Goal: Task Accomplishment & Management: Manage account settings

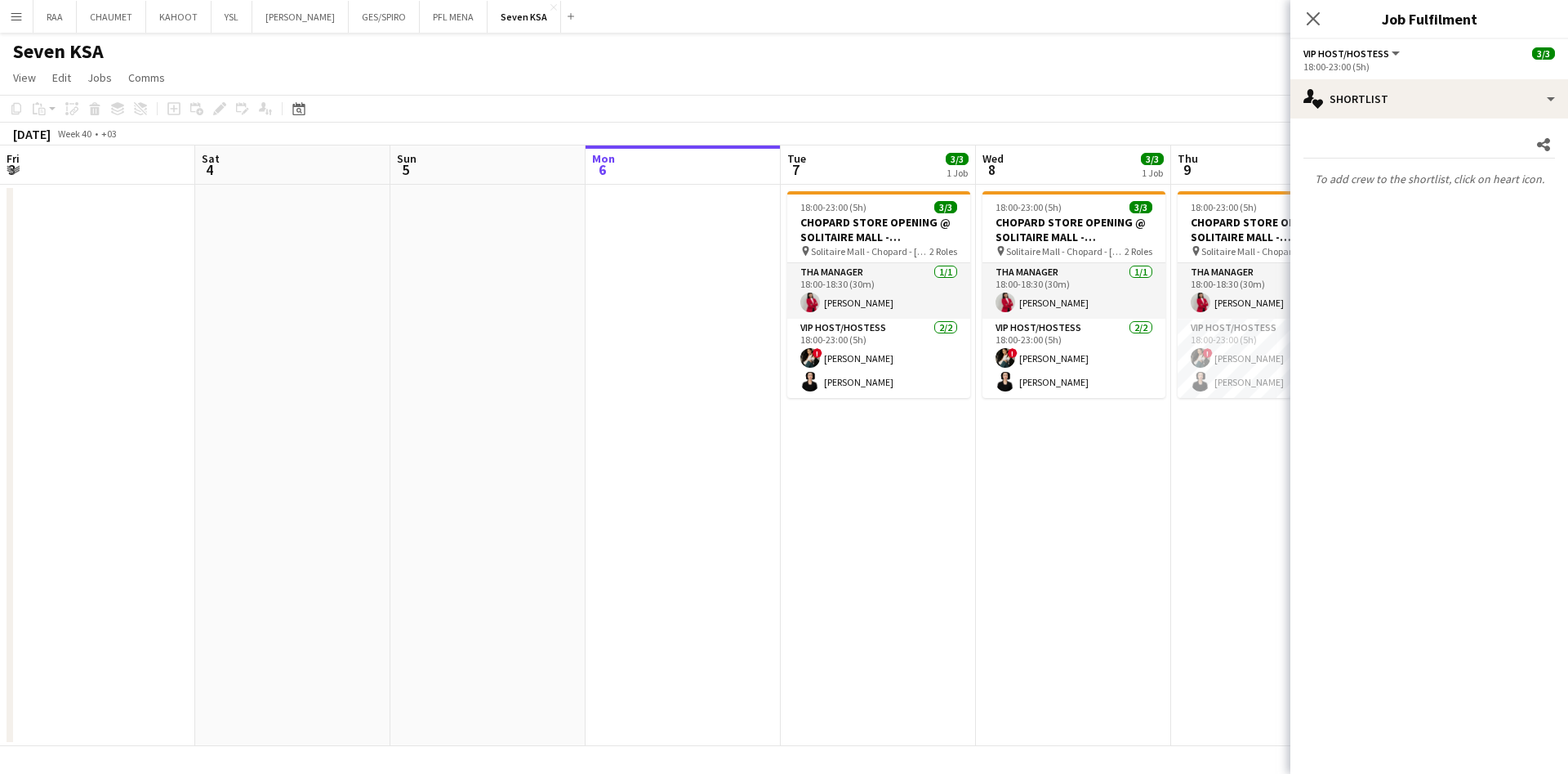
scroll to position [0, 390]
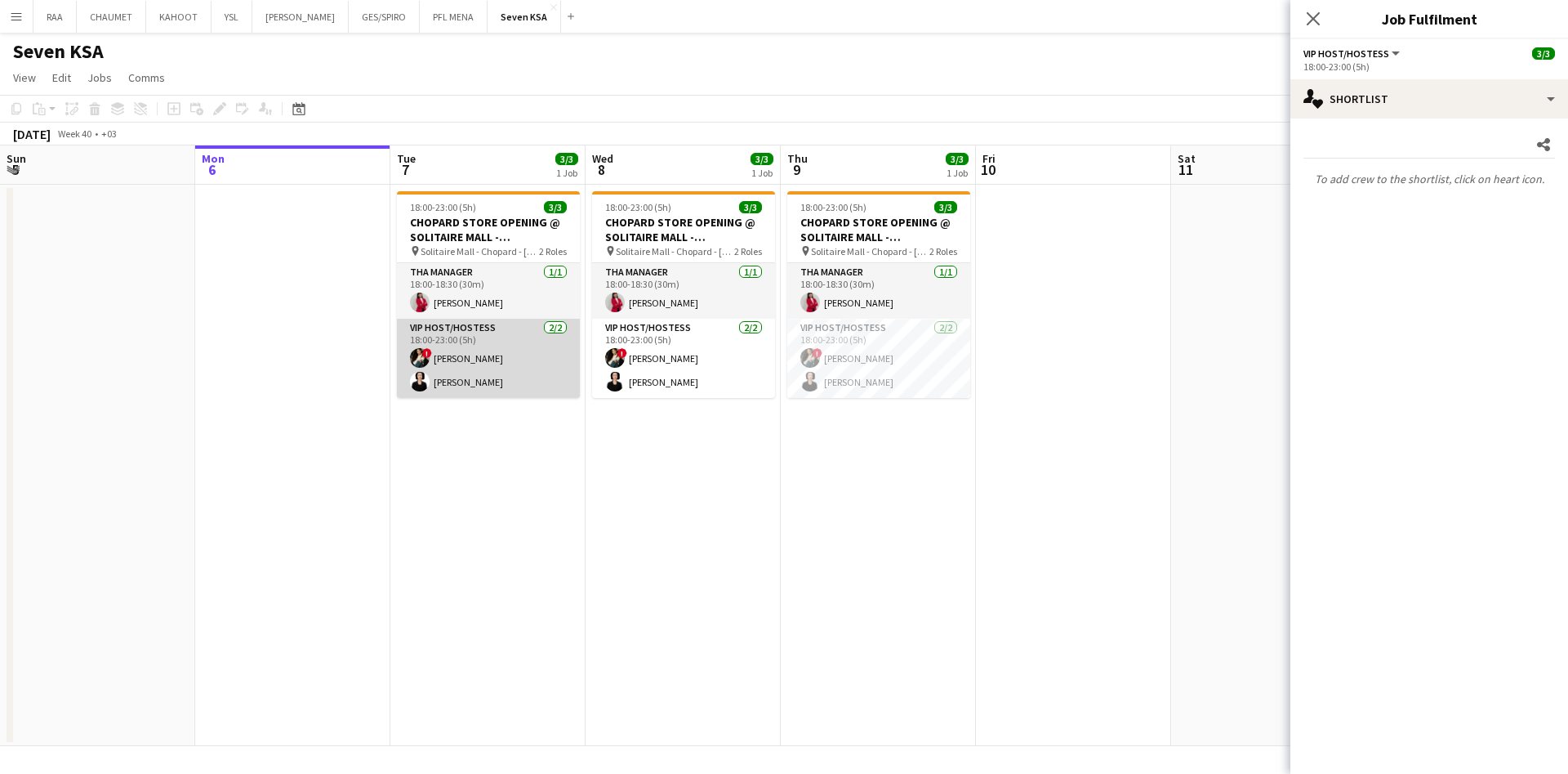
click at [506, 350] on app-card-role "VIP Host/Hostess [DATE] 18:00-23:00 (5h) ! Viktoriia Buznitska [PERSON_NAME]" at bounding box center [488, 359] width 183 height 79
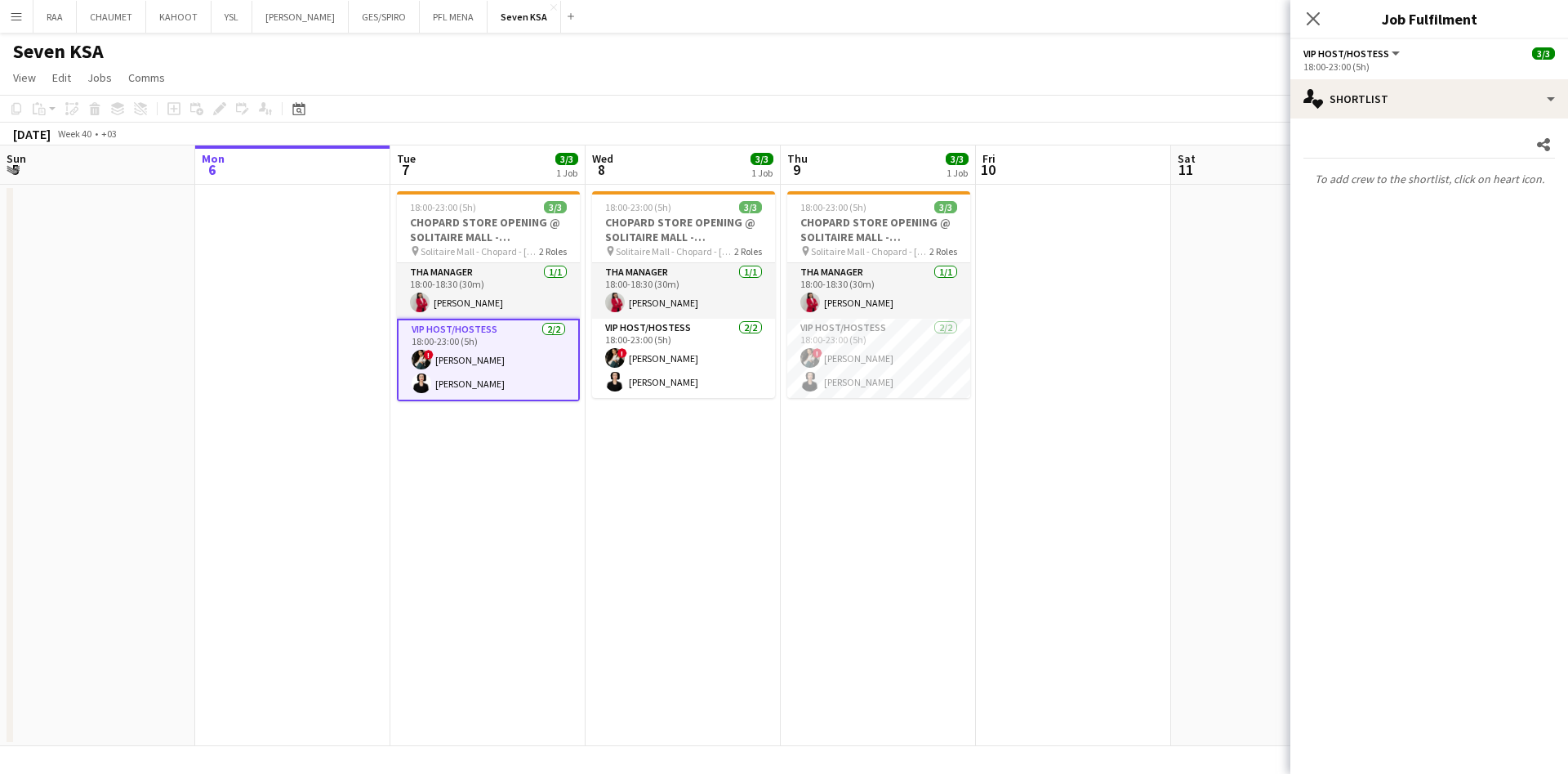
click at [734, 481] on app-date-cell "18:00-23:00 (5h) 3/3 CHOPARD STORE OPENING @ [GEOGRAPHIC_DATA] - [GEOGRAPHIC_DA…" at bounding box center [683, 465] width 195 height 562
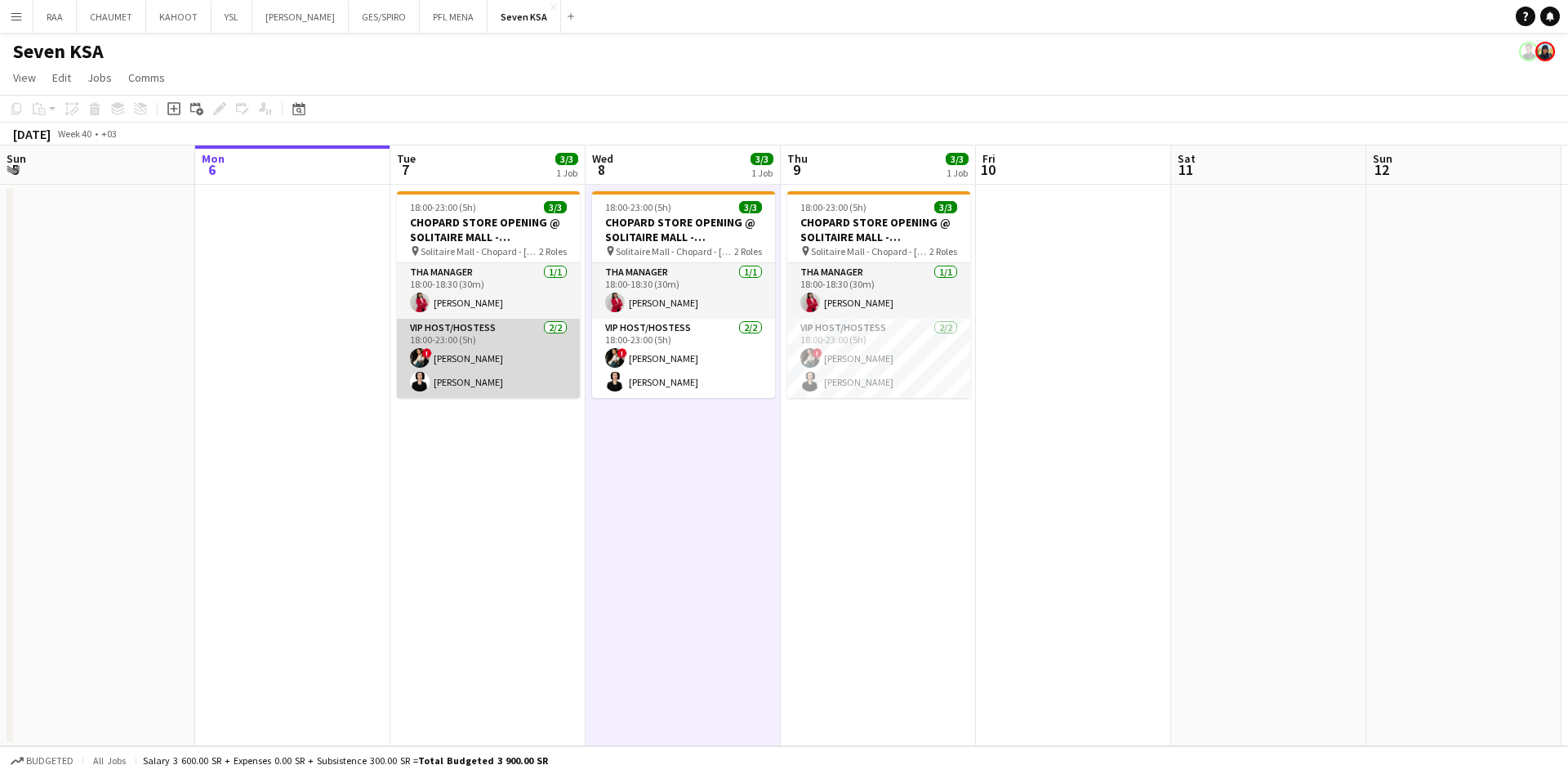
click at [544, 367] on app-card-role "VIP Host/Hostess [DATE] 18:00-23:00 (5h) ! Viktoriia Buznitska [PERSON_NAME]" at bounding box center [488, 359] width 183 height 79
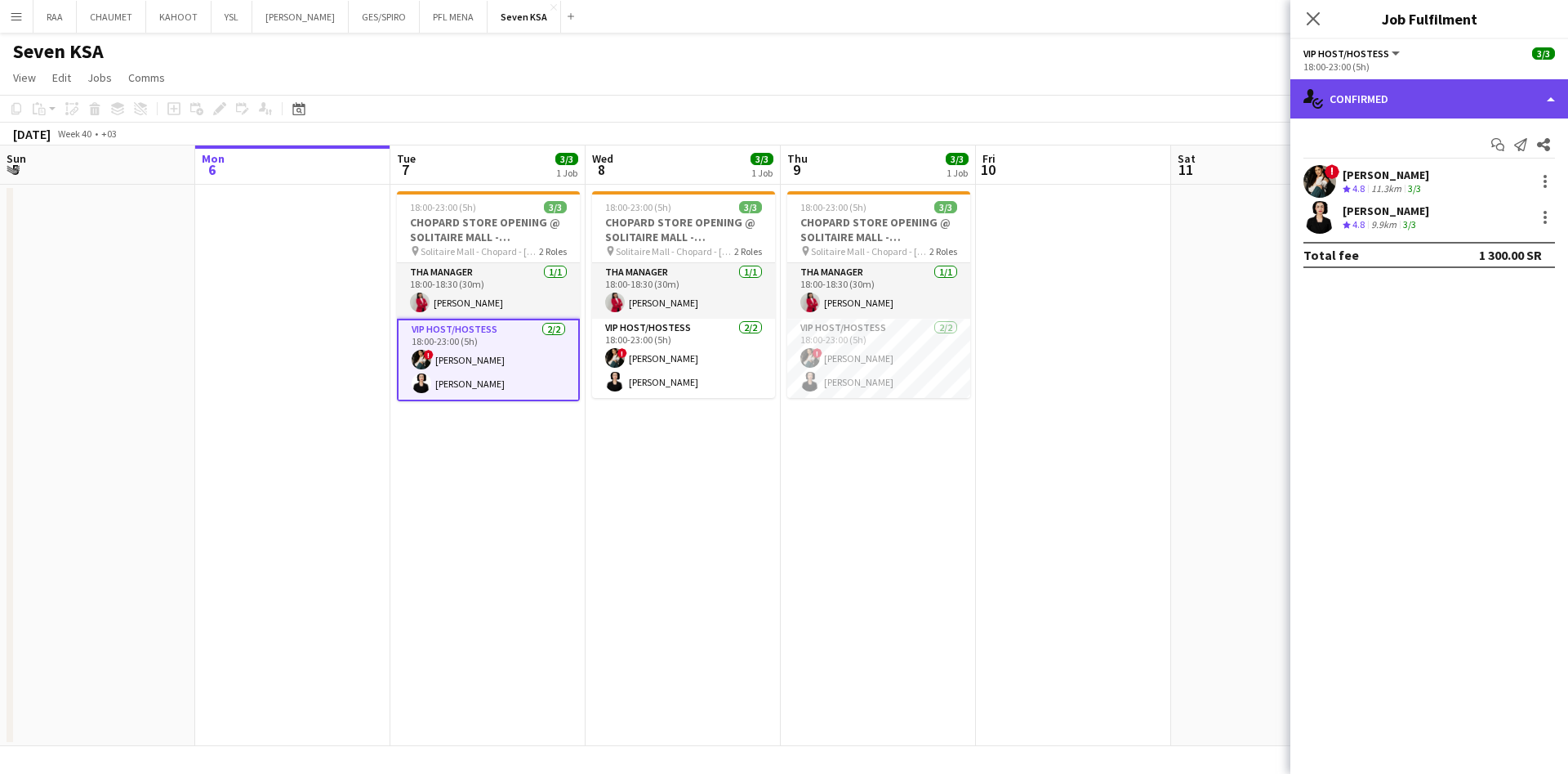
click at [1449, 95] on div "single-neutral-actions-check-2 Confirmed" at bounding box center [1429, 99] width 278 height 40
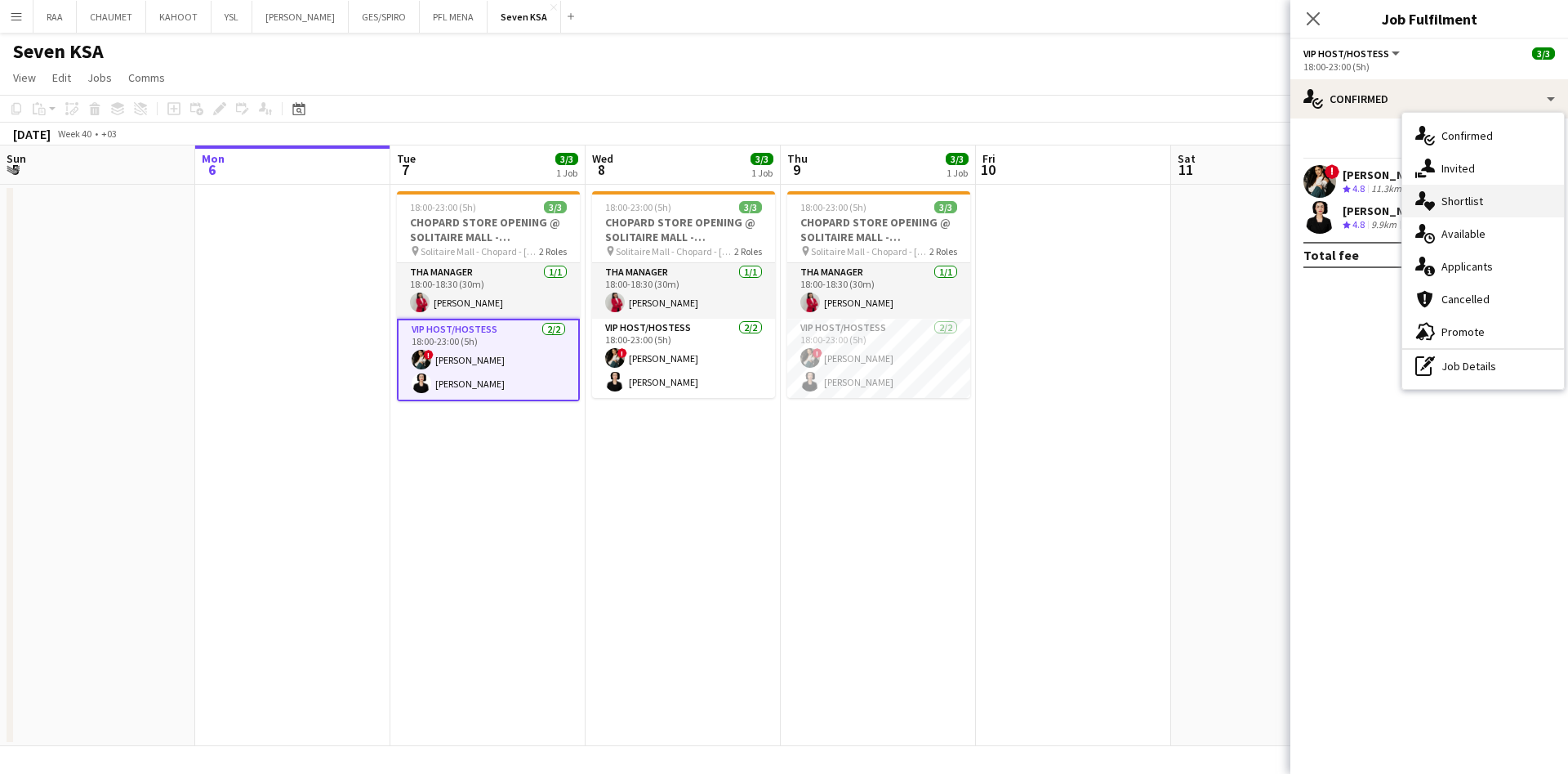
click at [1483, 206] on div "single-neutral-actions-heart Shortlist" at bounding box center [1483, 201] width 162 height 33
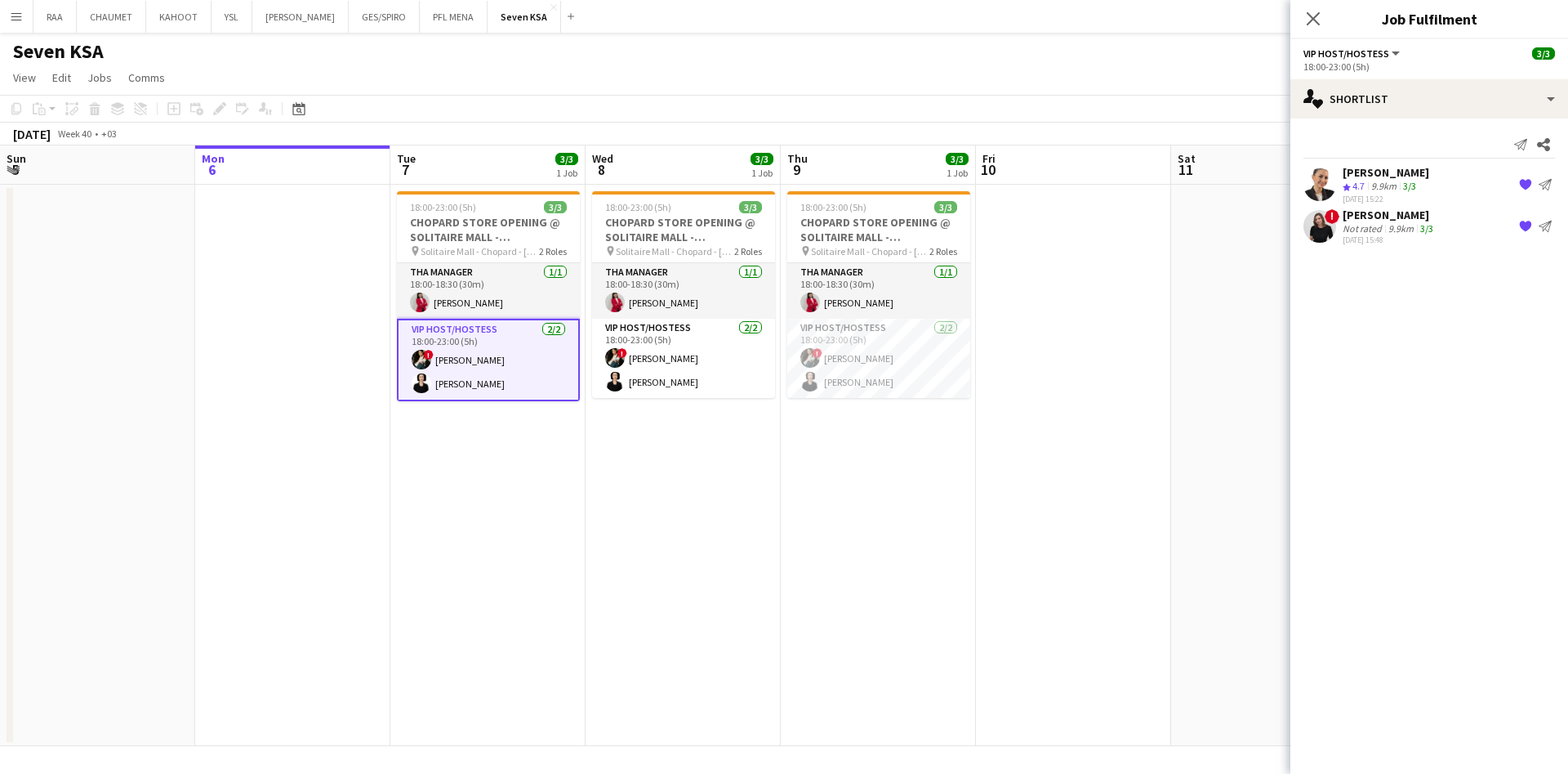
click at [1403, 237] on div "[DATE] 15:48" at bounding box center [1389, 240] width 94 height 10
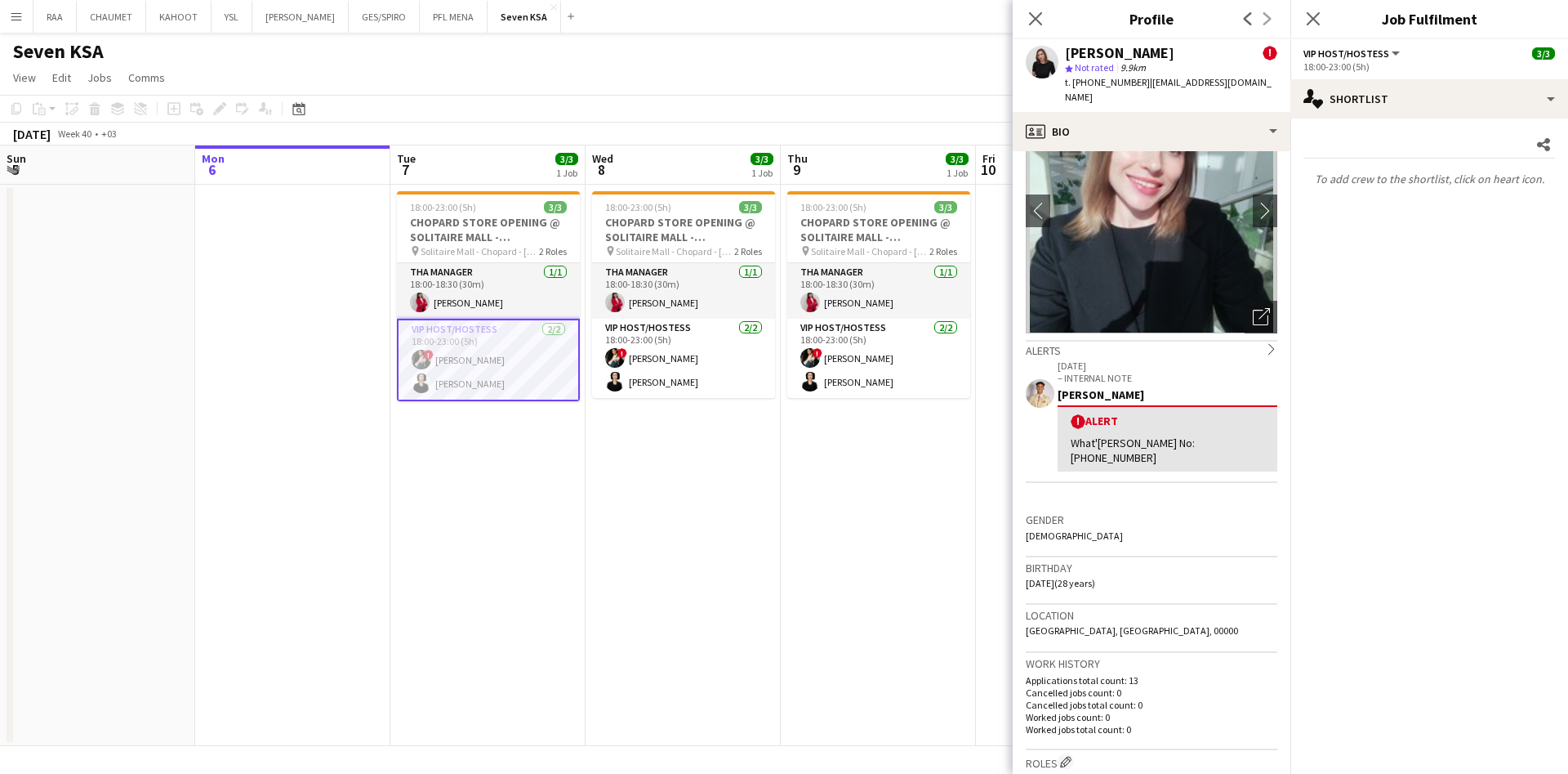
scroll to position [0, 518]
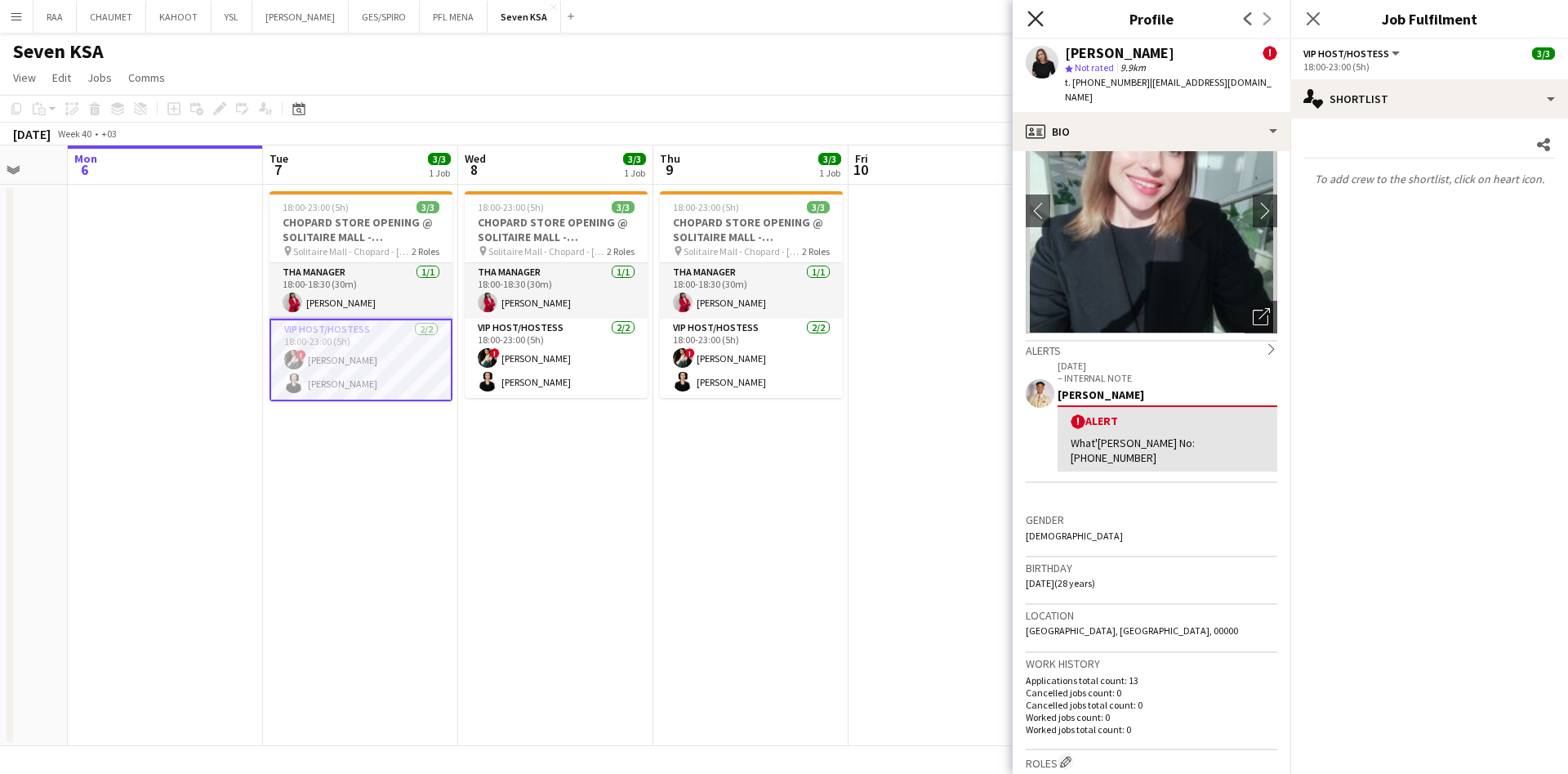
click at [1037, 20] on icon at bounding box center [1035, 18] width 15 height 15
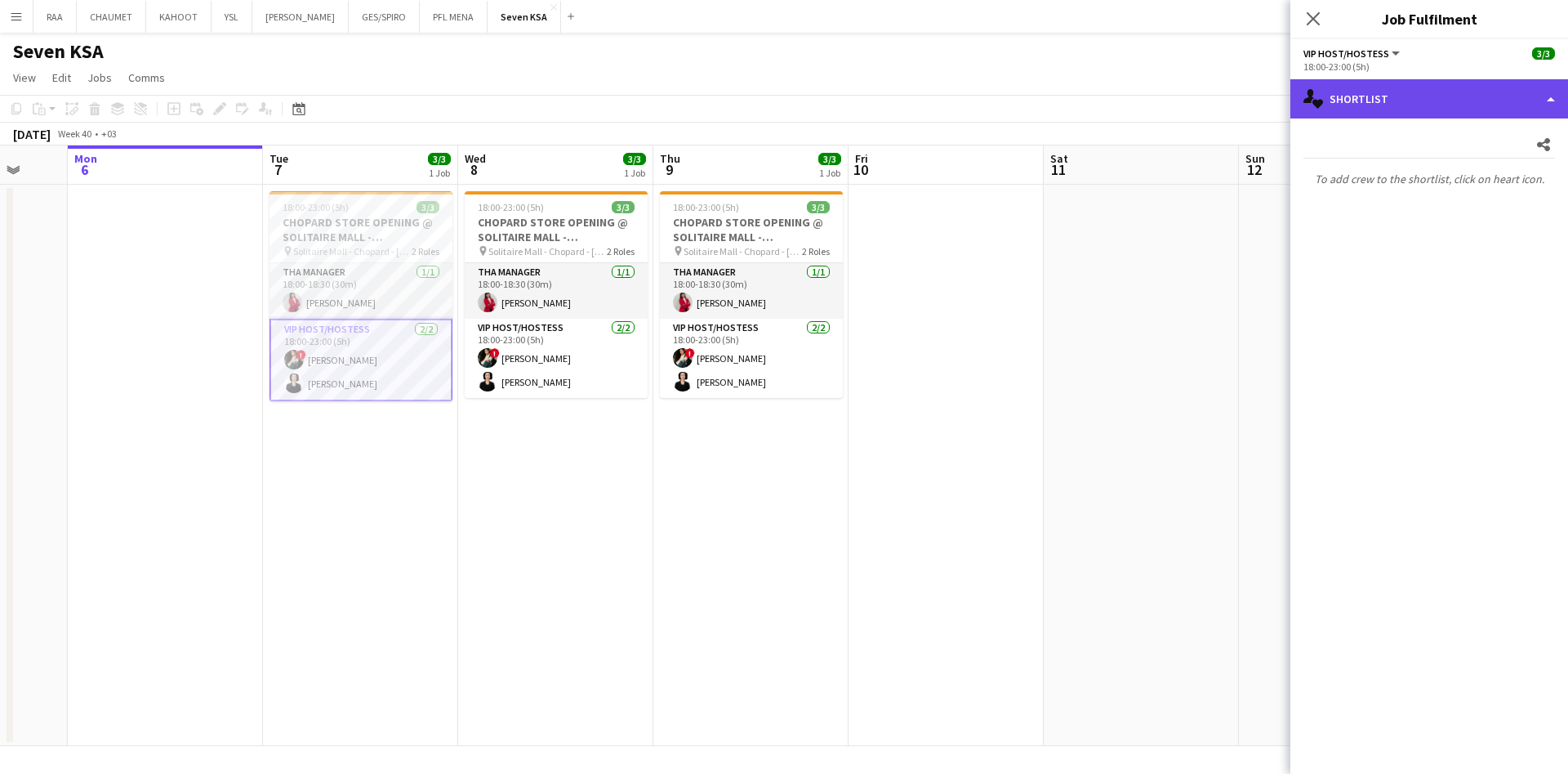
click at [1385, 111] on div "single-neutral-actions-heart Shortlist" at bounding box center [1429, 99] width 278 height 40
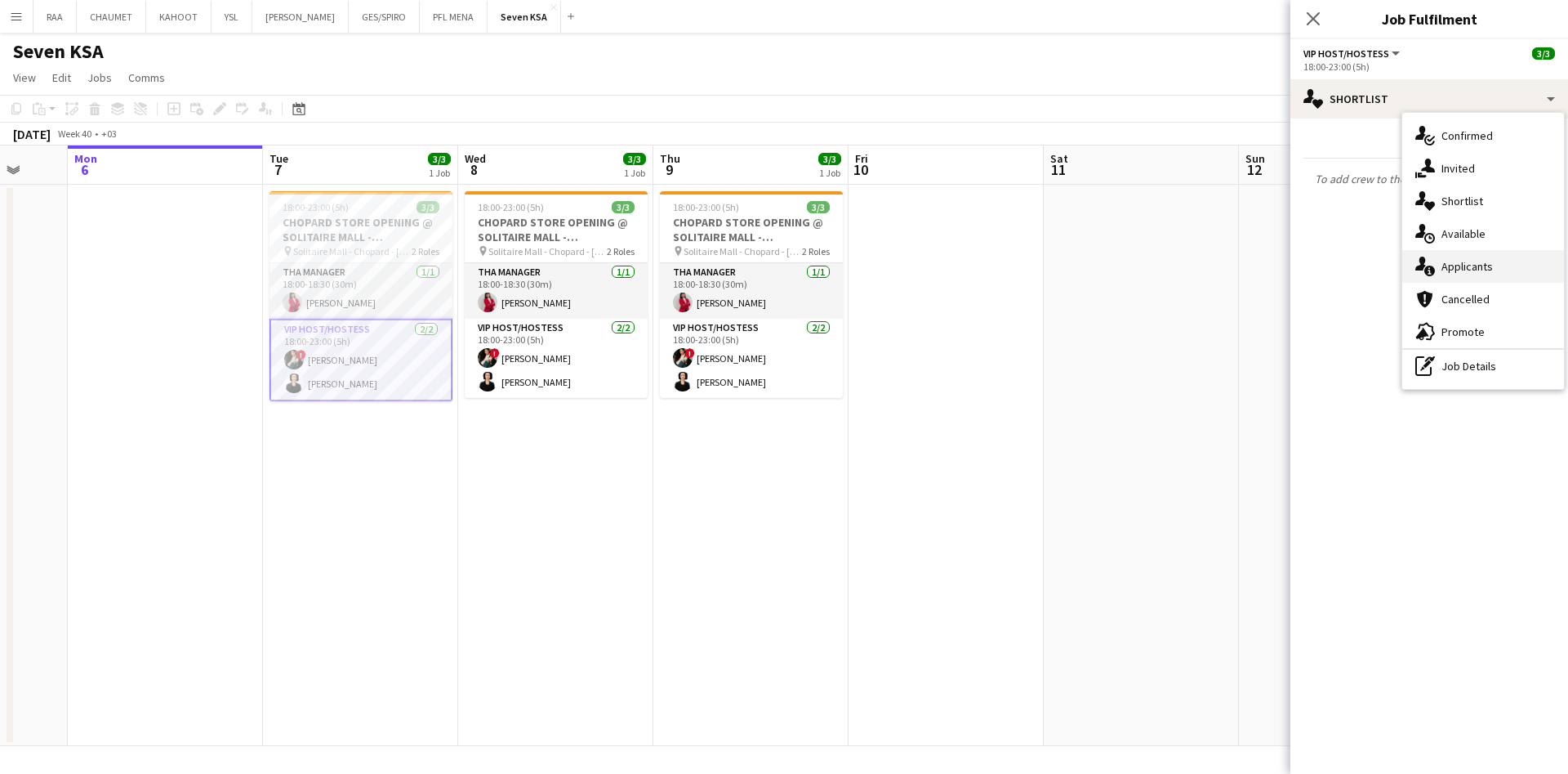
click at [1496, 272] on div "single-neutral-actions-information Applicants" at bounding box center [1483, 267] width 162 height 33
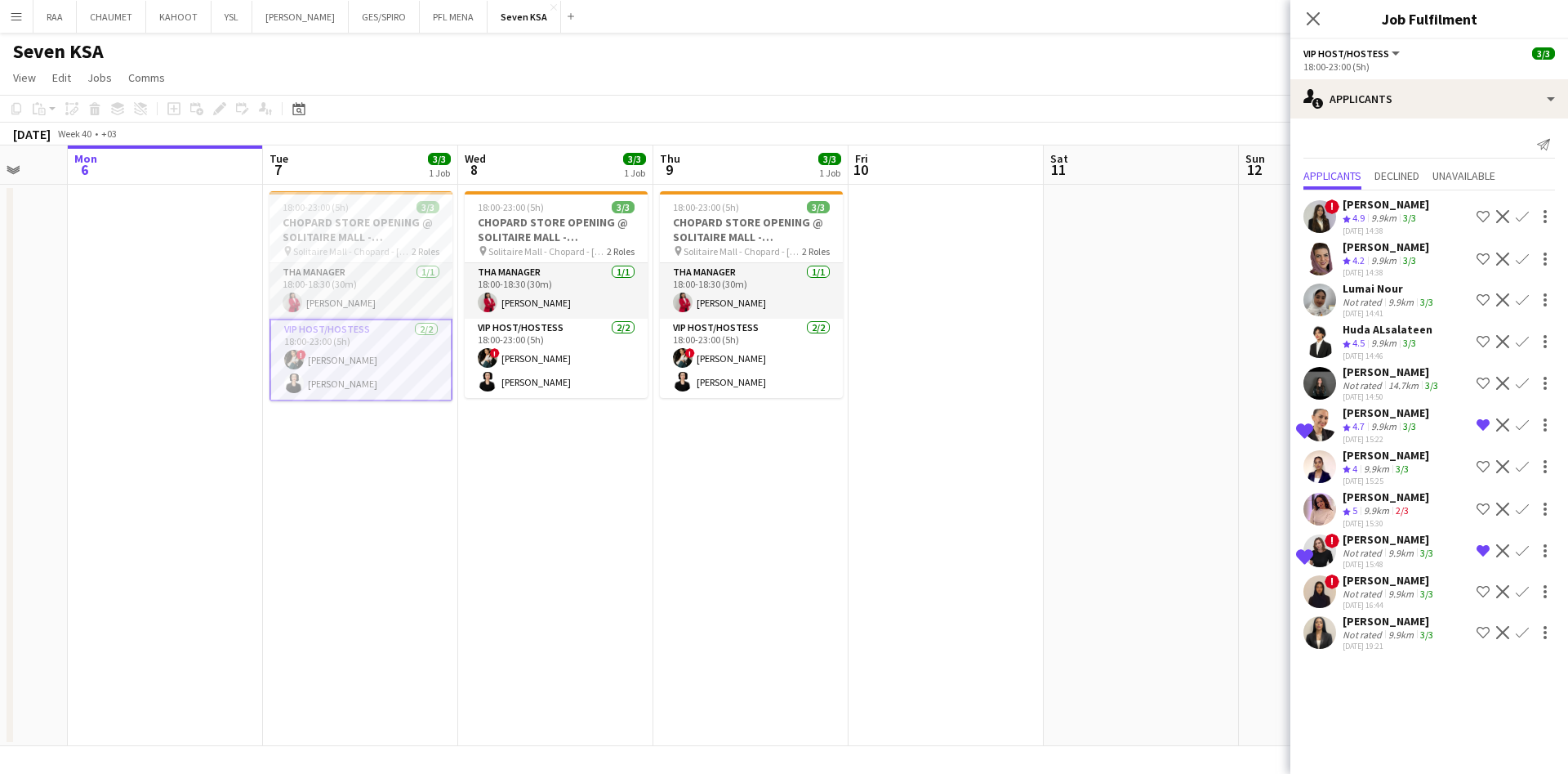
click at [1394, 351] on div "[DATE] 14:46" at bounding box center [1387, 356] width 90 height 10
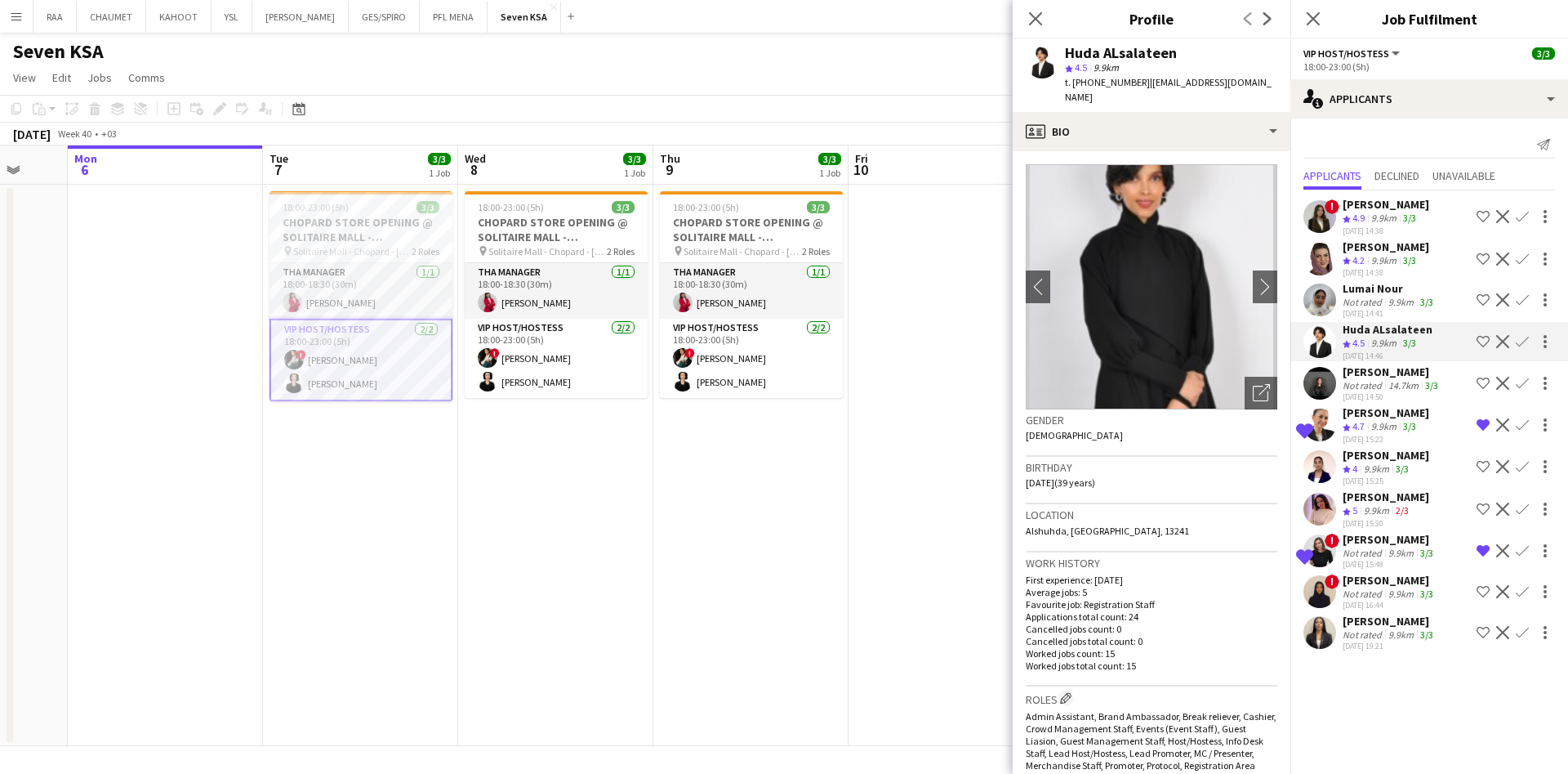
click at [1391, 638] on div "9.9km" at bounding box center [1400, 635] width 32 height 12
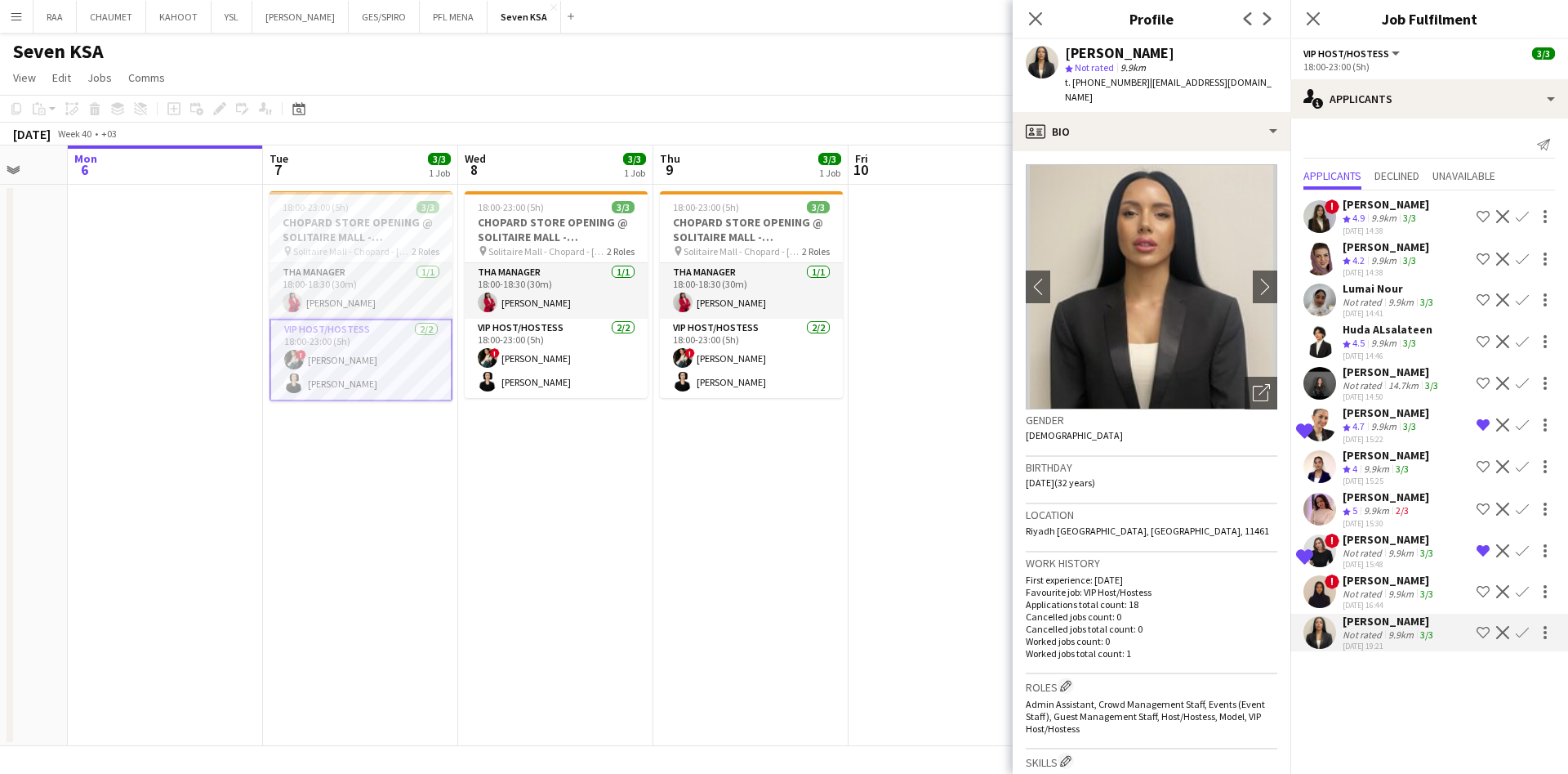
click at [1391, 522] on div "[DATE] 15:30" at bounding box center [1386, 523] width 87 height 10
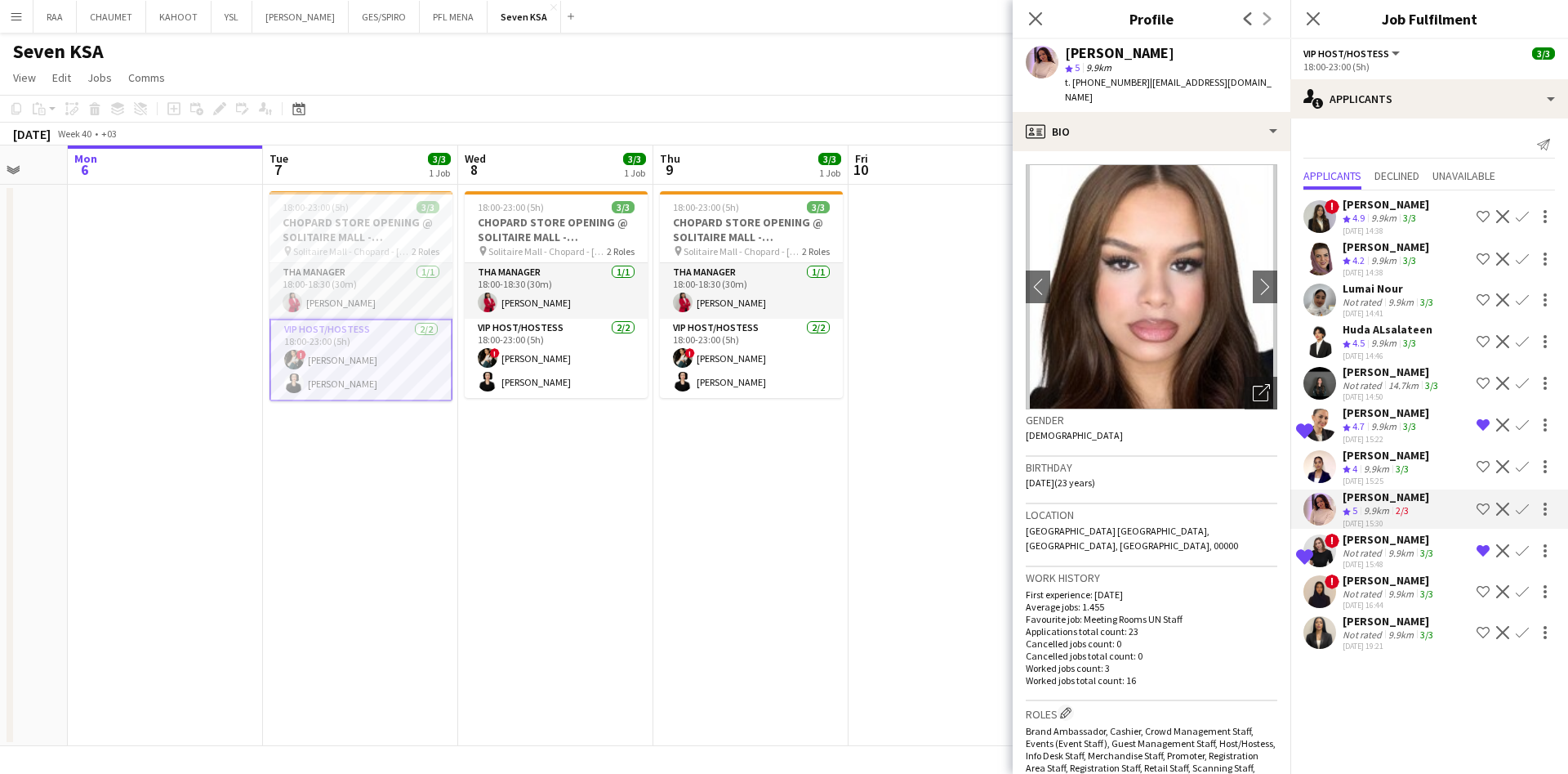
click at [1390, 348] on div "9.9km" at bounding box center [1383, 343] width 32 height 14
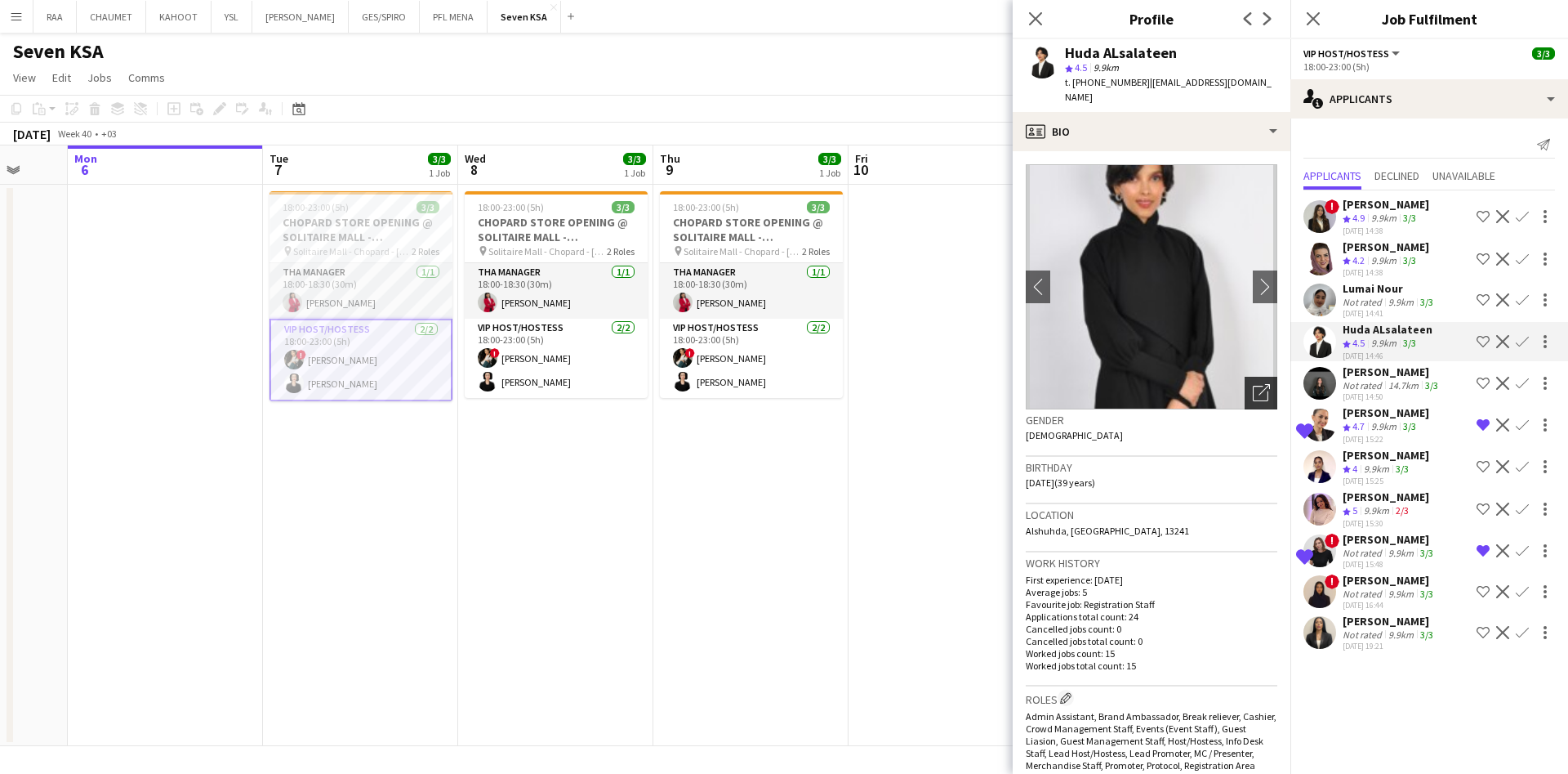
click at [1253, 384] on icon "Open photos pop-in" at bounding box center [1261, 393] width 17 height 17
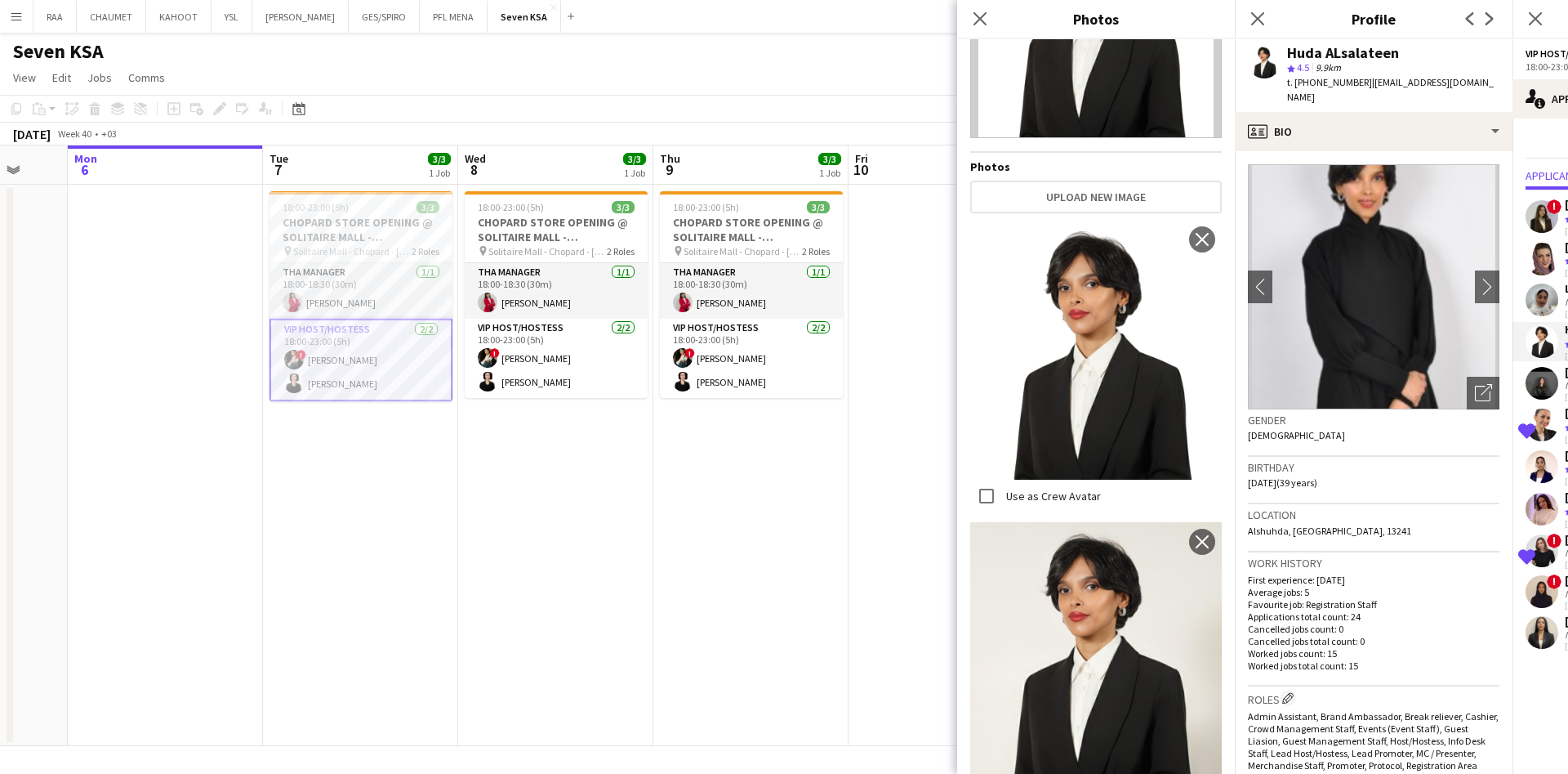
scroll to position [0, 0]
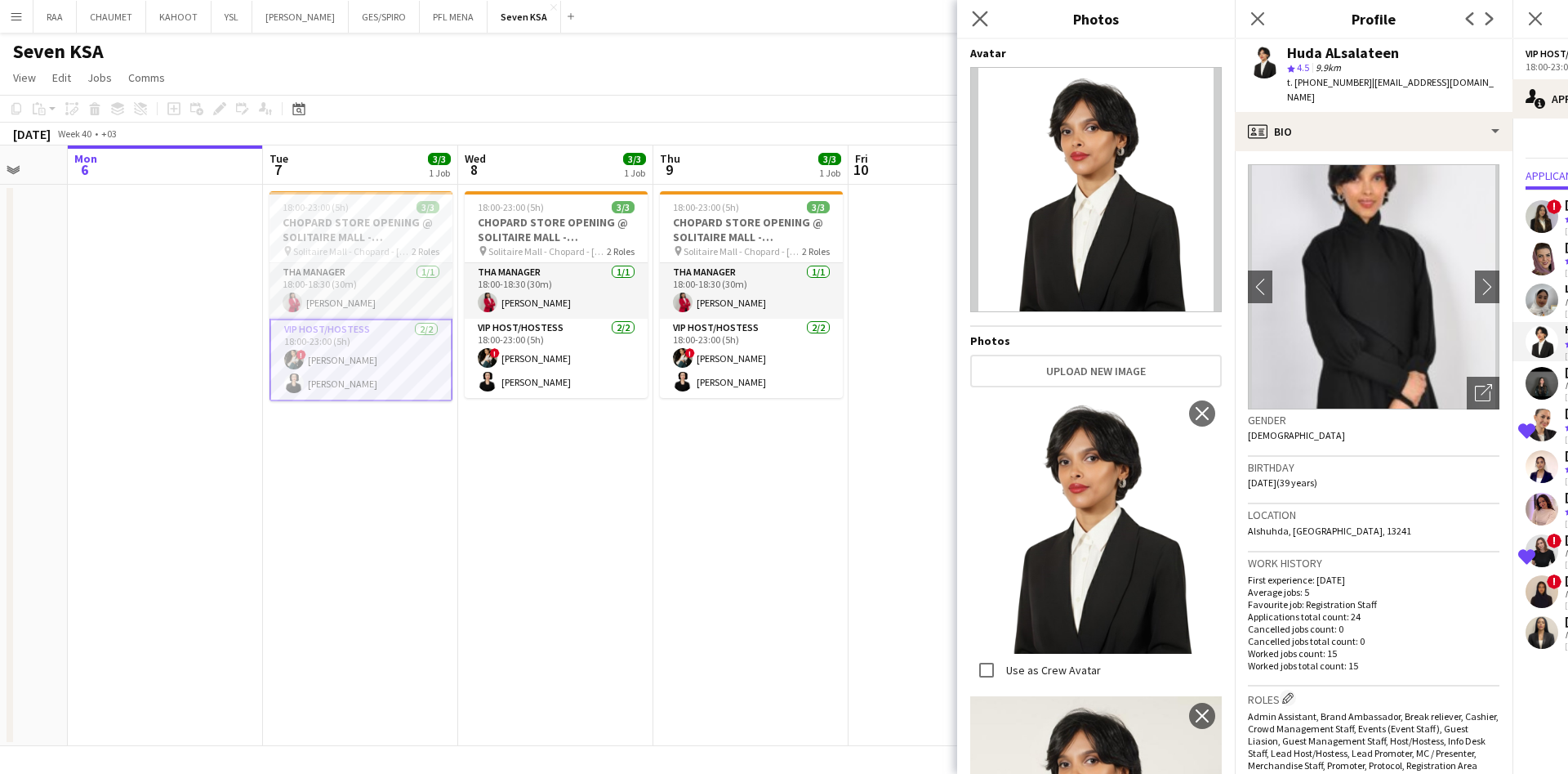
click at [989, 18] on app-icon "Close pop-in" at bounding box center [981, 20] width 24 height 24
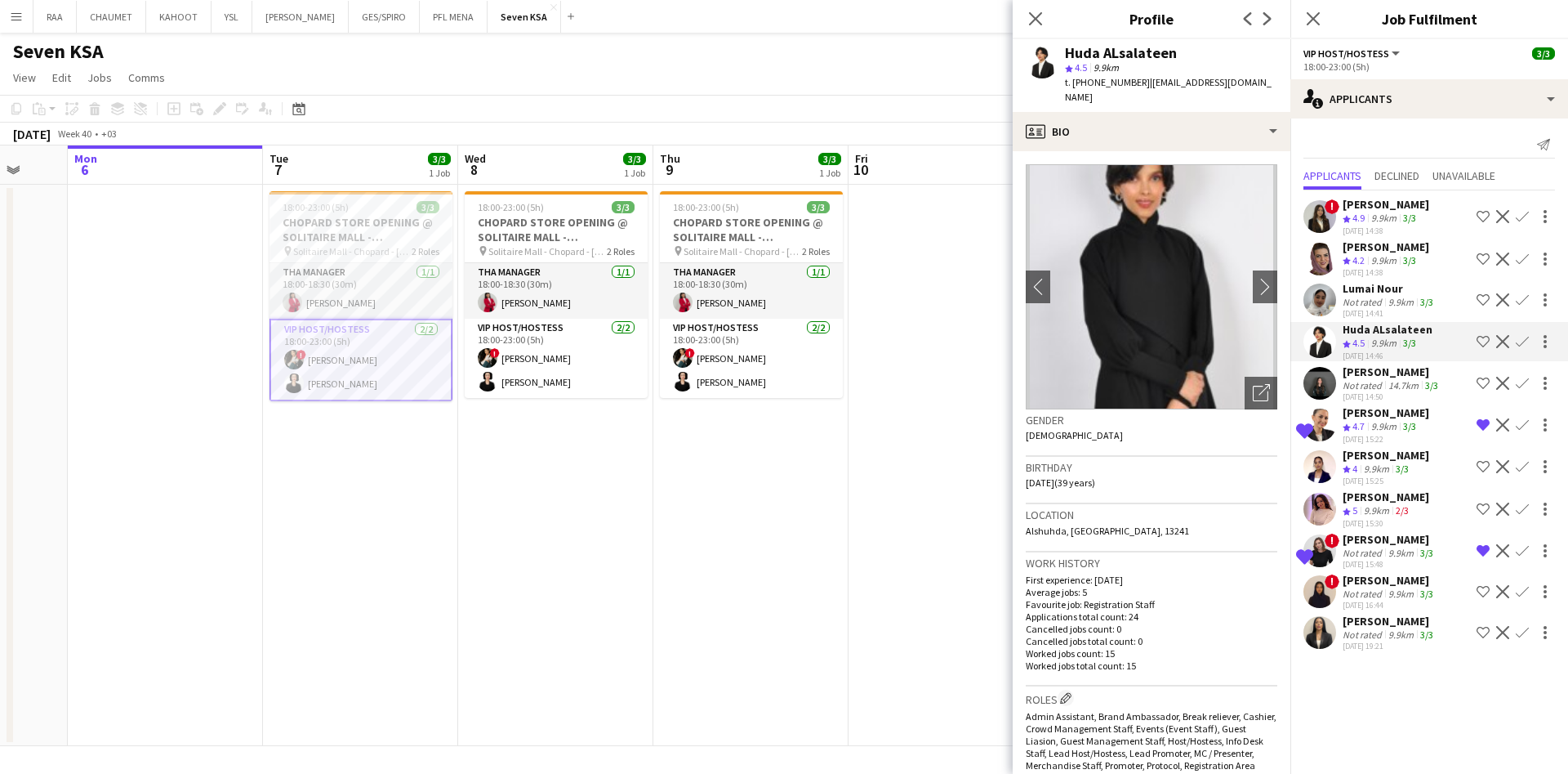
click at [1479, 344] on app-icon "Shortlist crew" at bounding box center [1483, 341] width 13 height 13
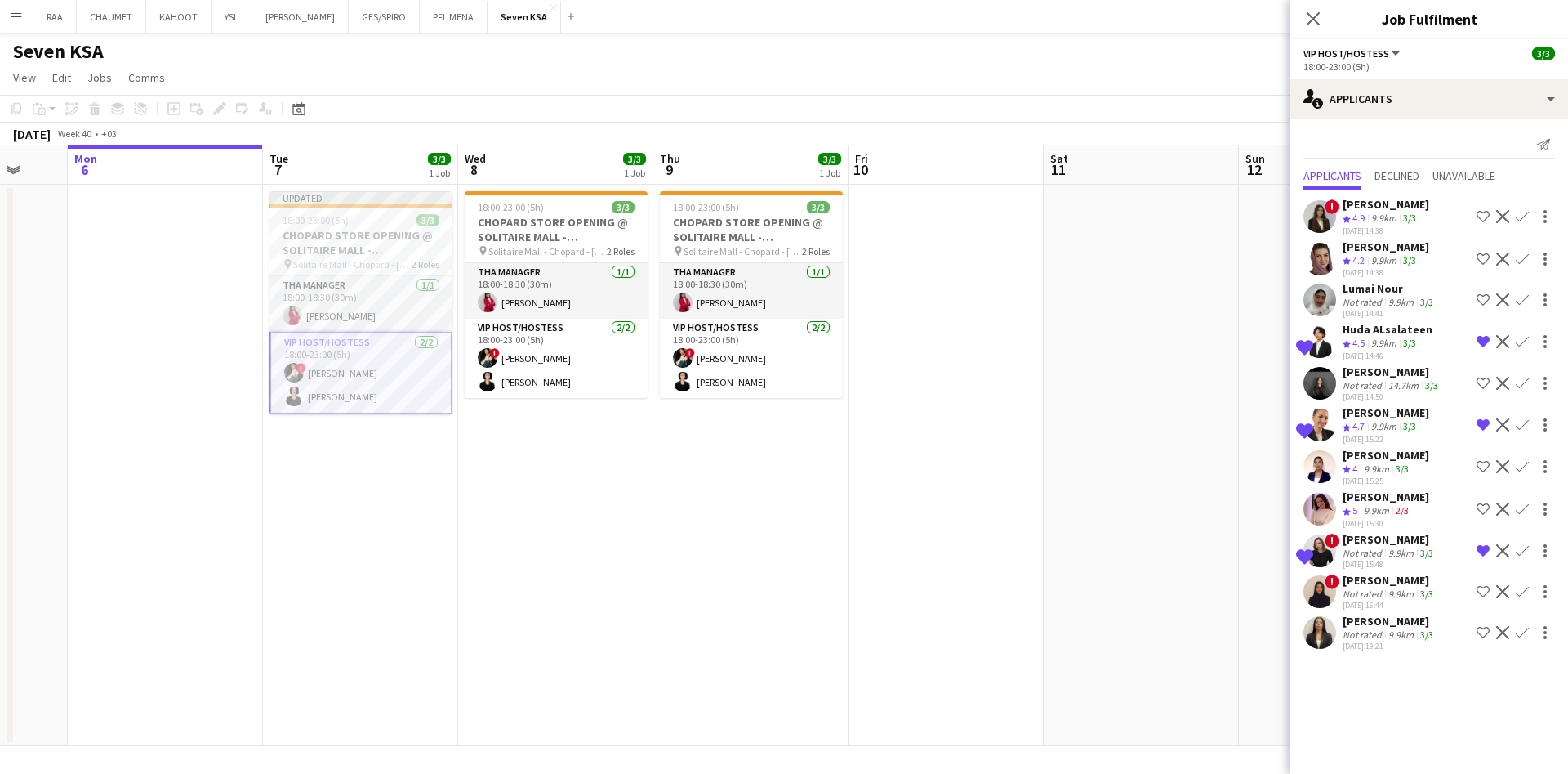
click at [1485, 548] on app-icon "Remove crew from shortlist" at bounding box center [1483, 550] width 13 height 13
click at [1185, 77] on app-page-menu "View Day view expanded Day view collapsed Month view Date picker Jump to [DATE]…" at bounding box center [784, 79] width 1568 height 31
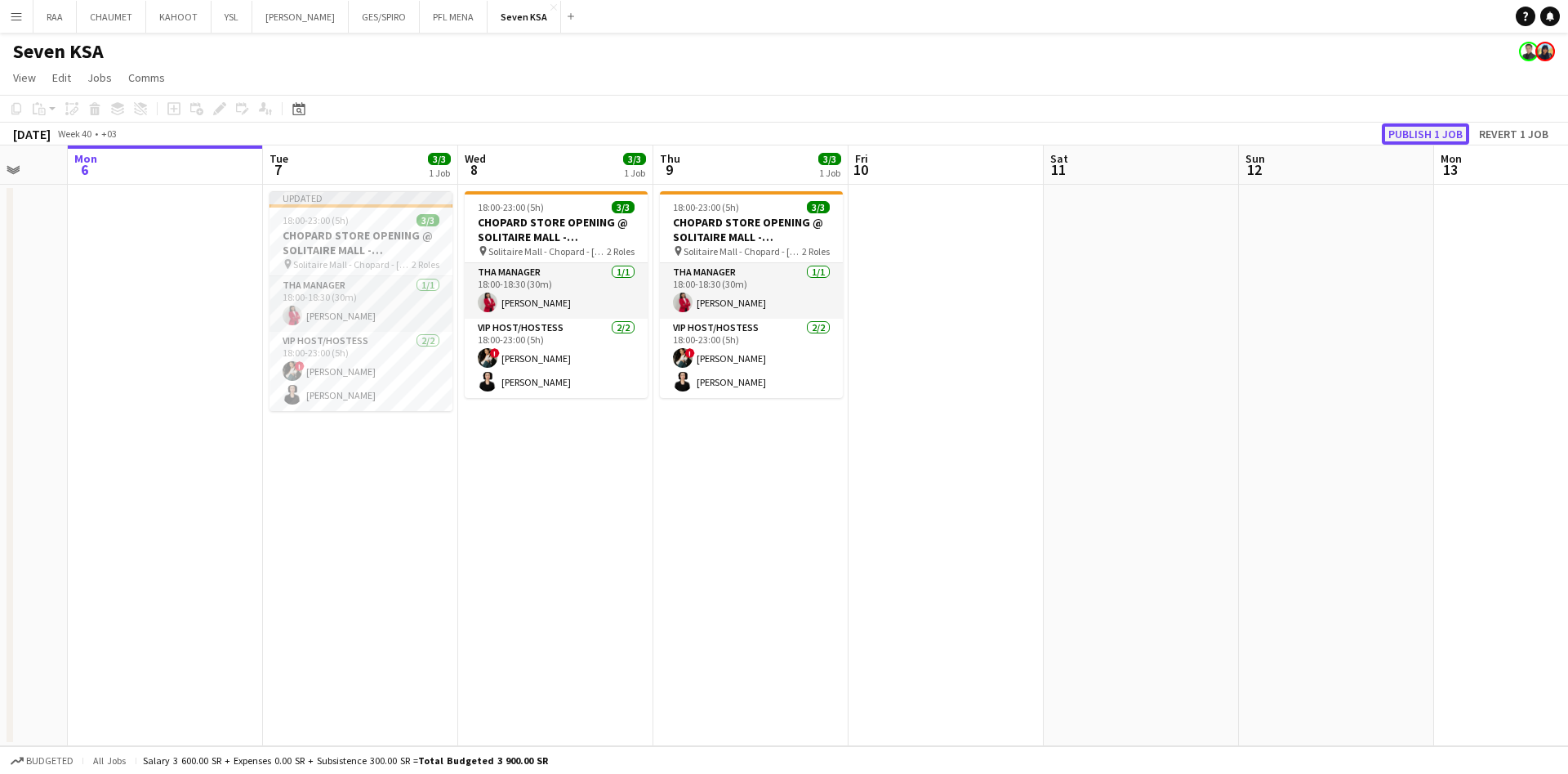
click at [1421, 139] on button "Publish 1 job" at bounding box center [1426, 133] width 88 height 22
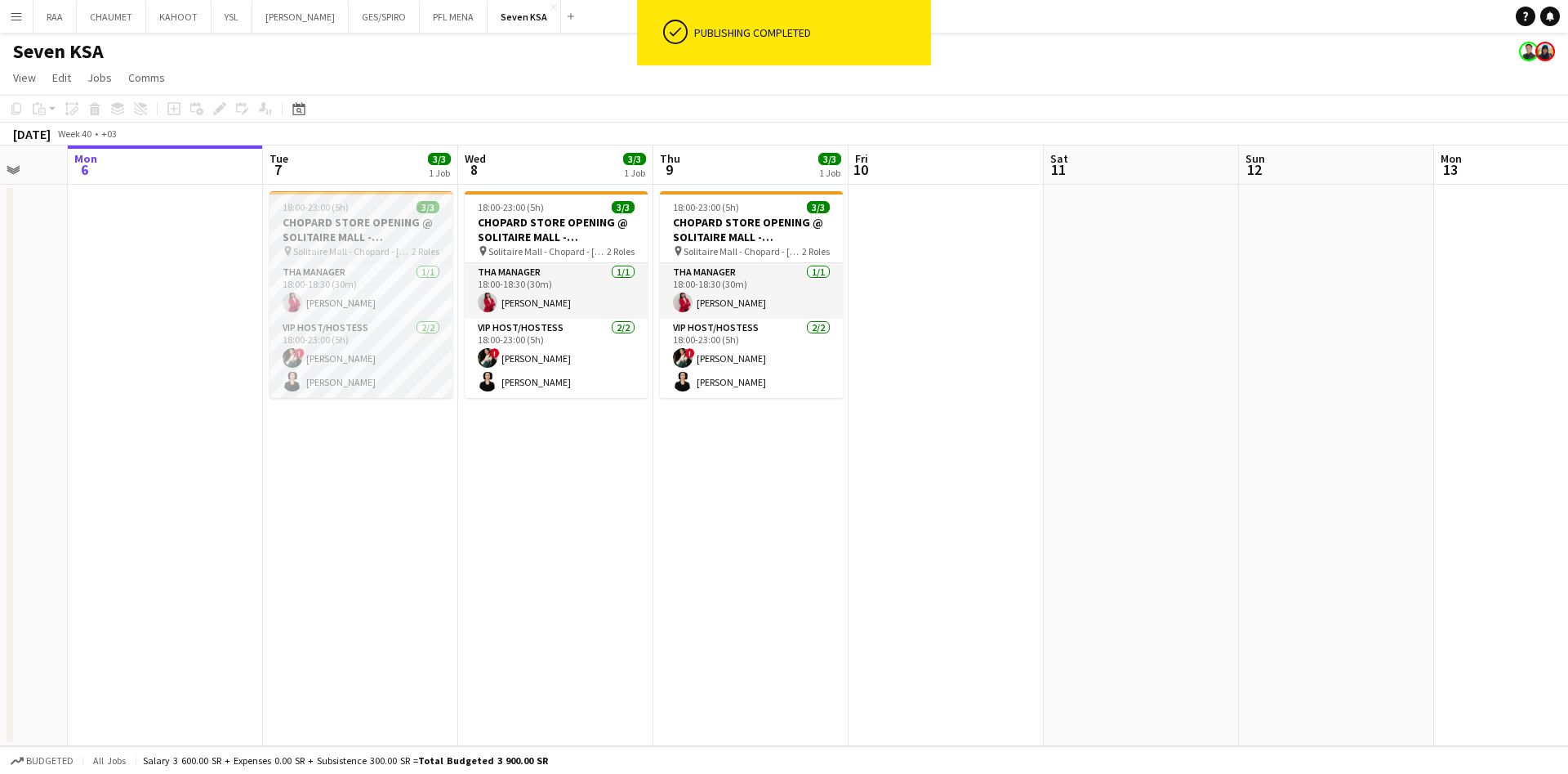
click at [380, 234] on h3 "CHOPARD STORE OPENING @ SOLITAIRE MALL - [GEOGRAPHIC_DATA]" at bounding box center [361, 230] width 183 height 29
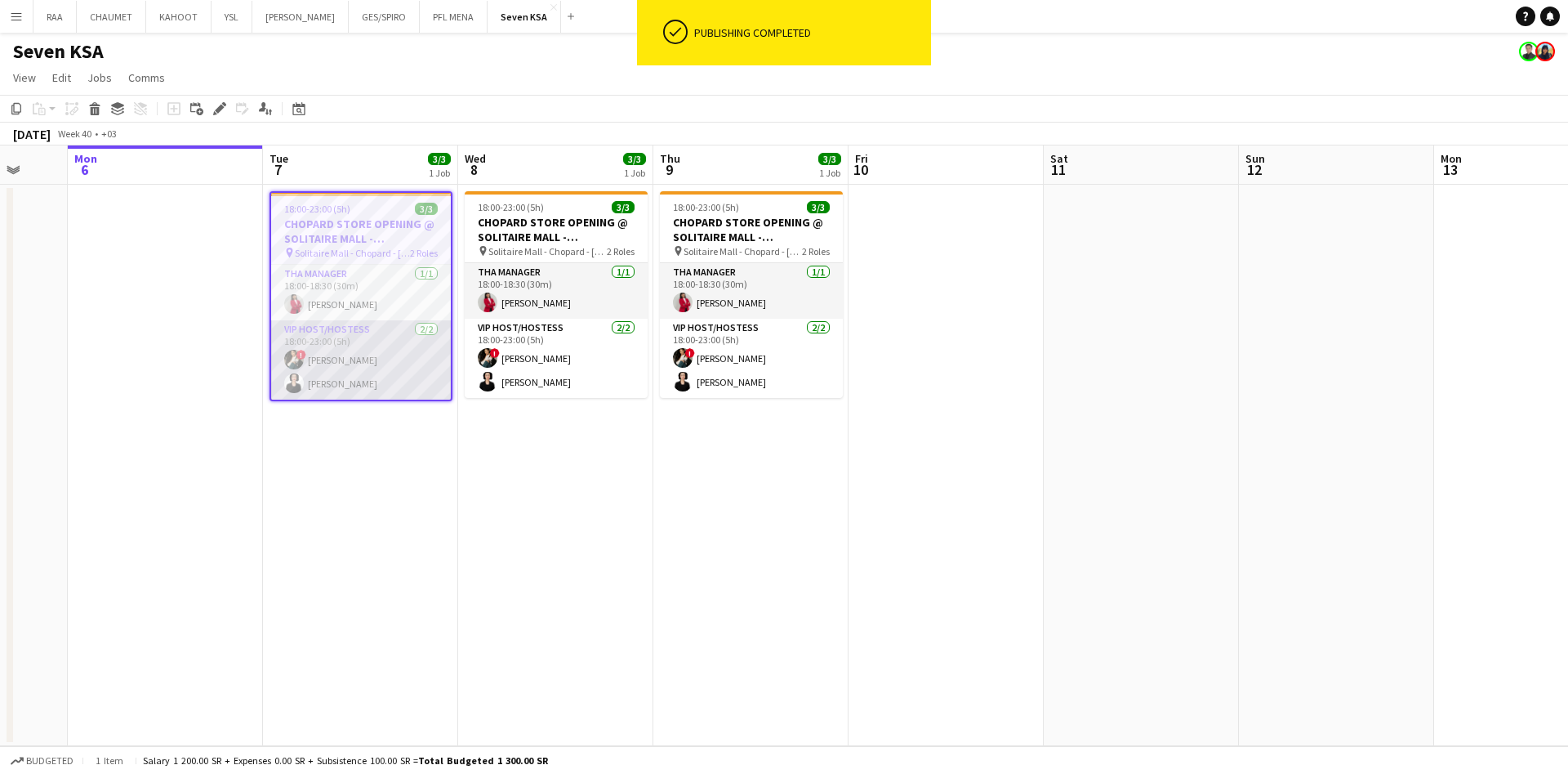
click at [380, 367] on app-card-role "VIP Host/Hostess [DATE] 18:00-23:00 (5h) ! Viktoriia Buznitska [PERSON_NAME]" at bounding box center [360, 359] width 180 height 79
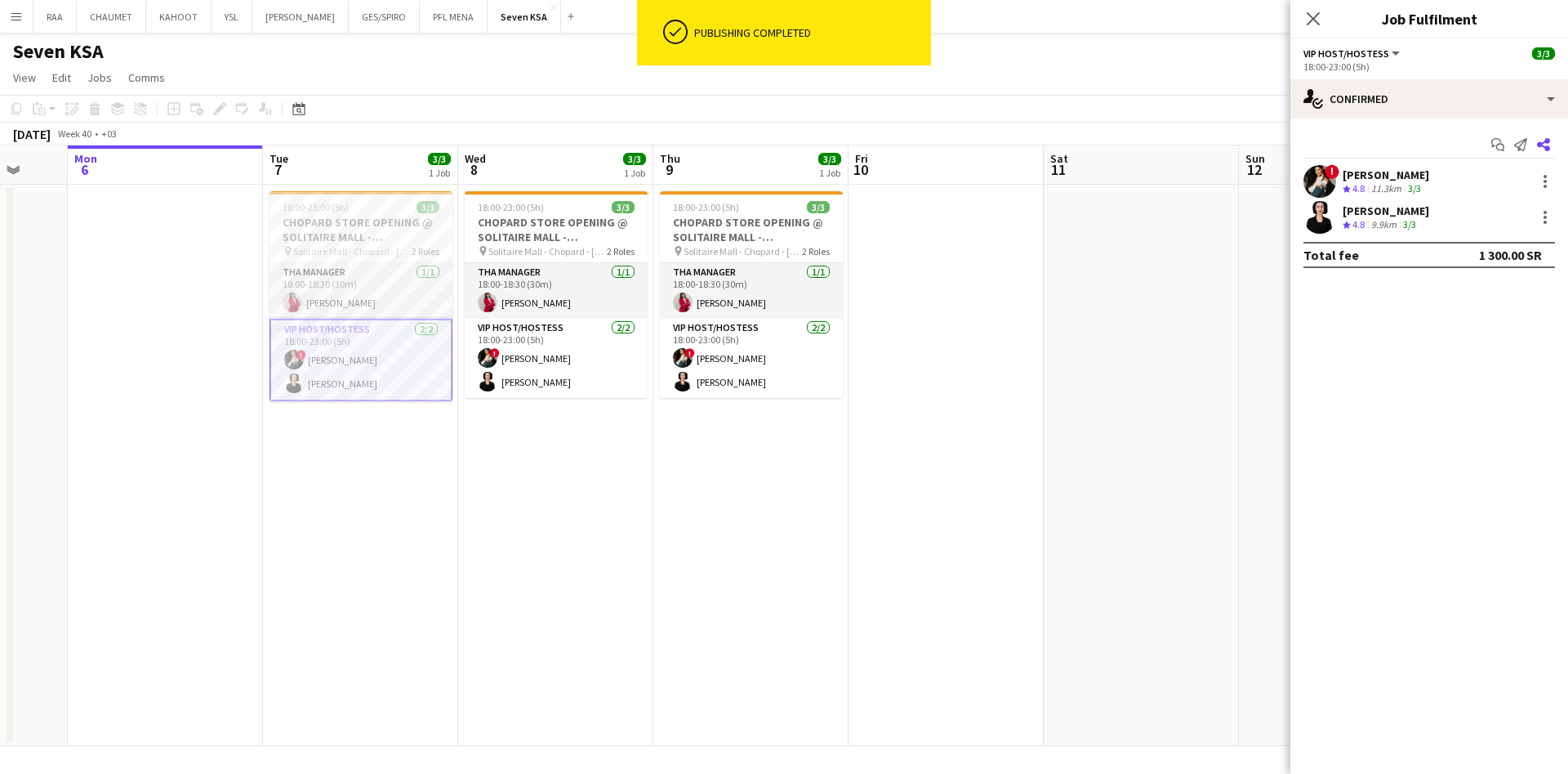
click at [1544, 146] on icon at bounding box center [1543, 144] width 13 height 13
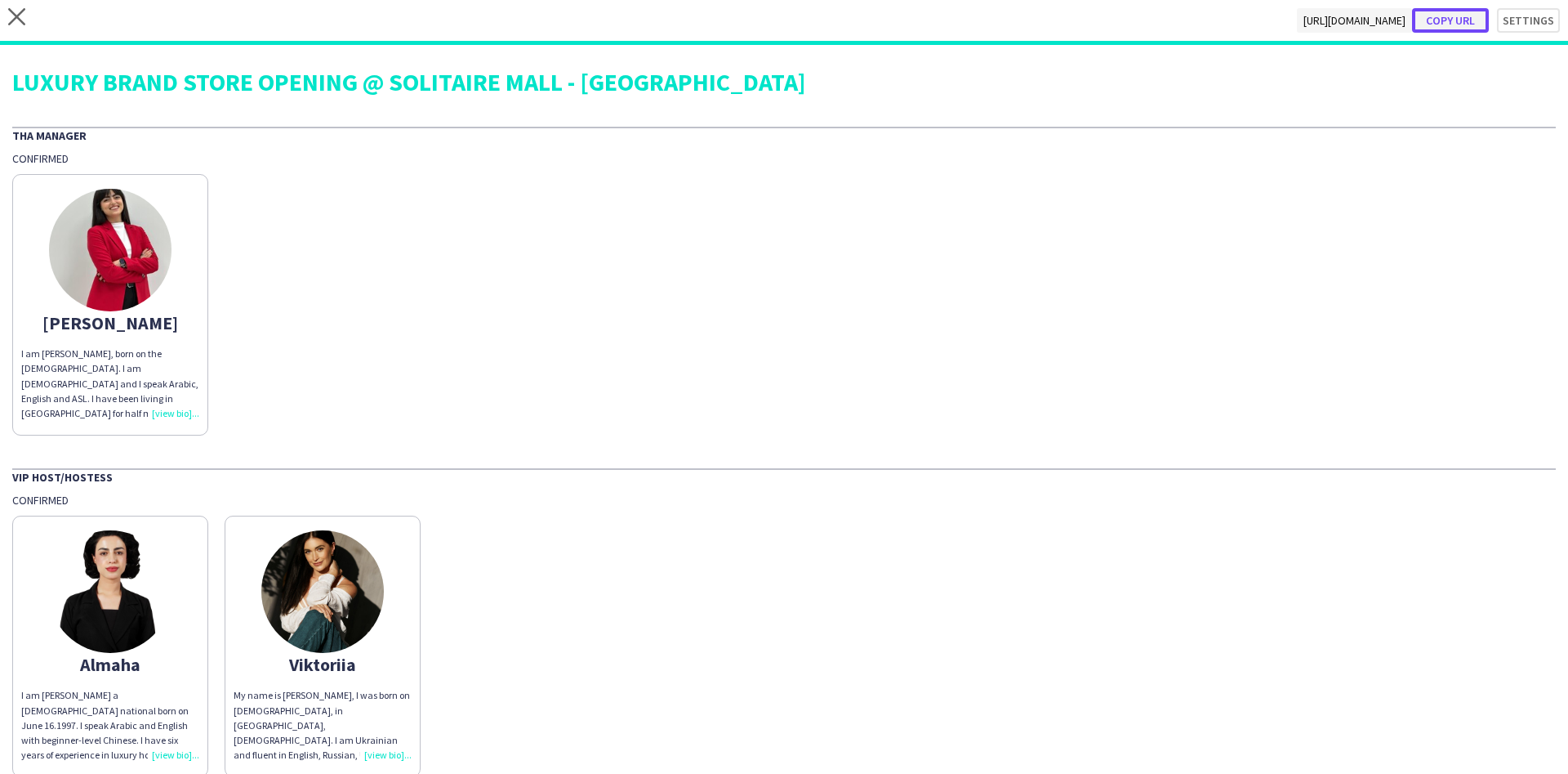
click at [1430, 25] on button "Copy url" at bounding box center [1450, 21] width 77 height 25
click at [29, 11] on div "close [URL][DOMAIN_NAME] Copy url Settings" at bounding box center [784, 22] width 1568 height 45
click at [16, 23] on icon "close" at bounding box center [17, 17] width 17 height 17
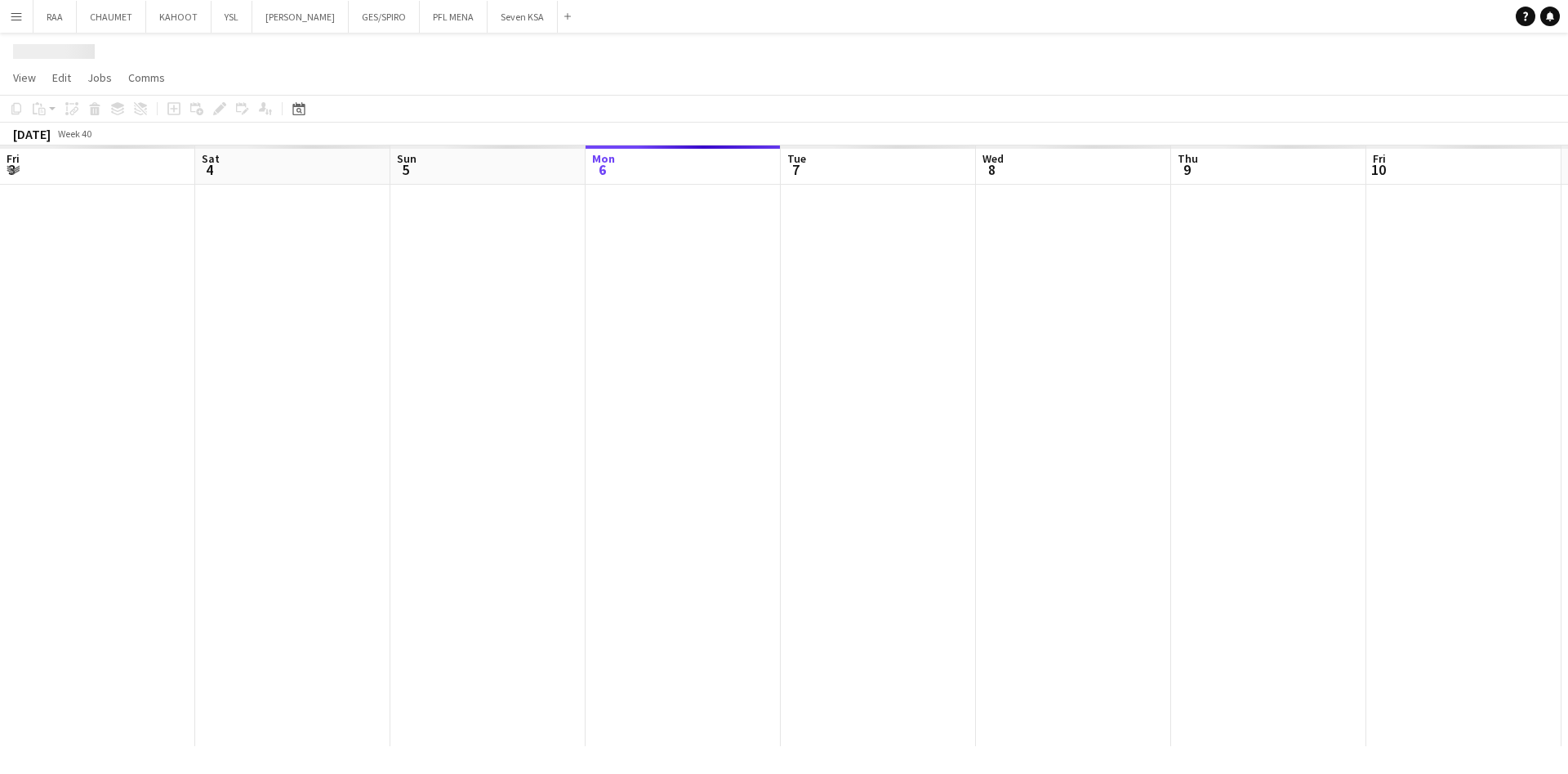
scroll to position [0, 390]
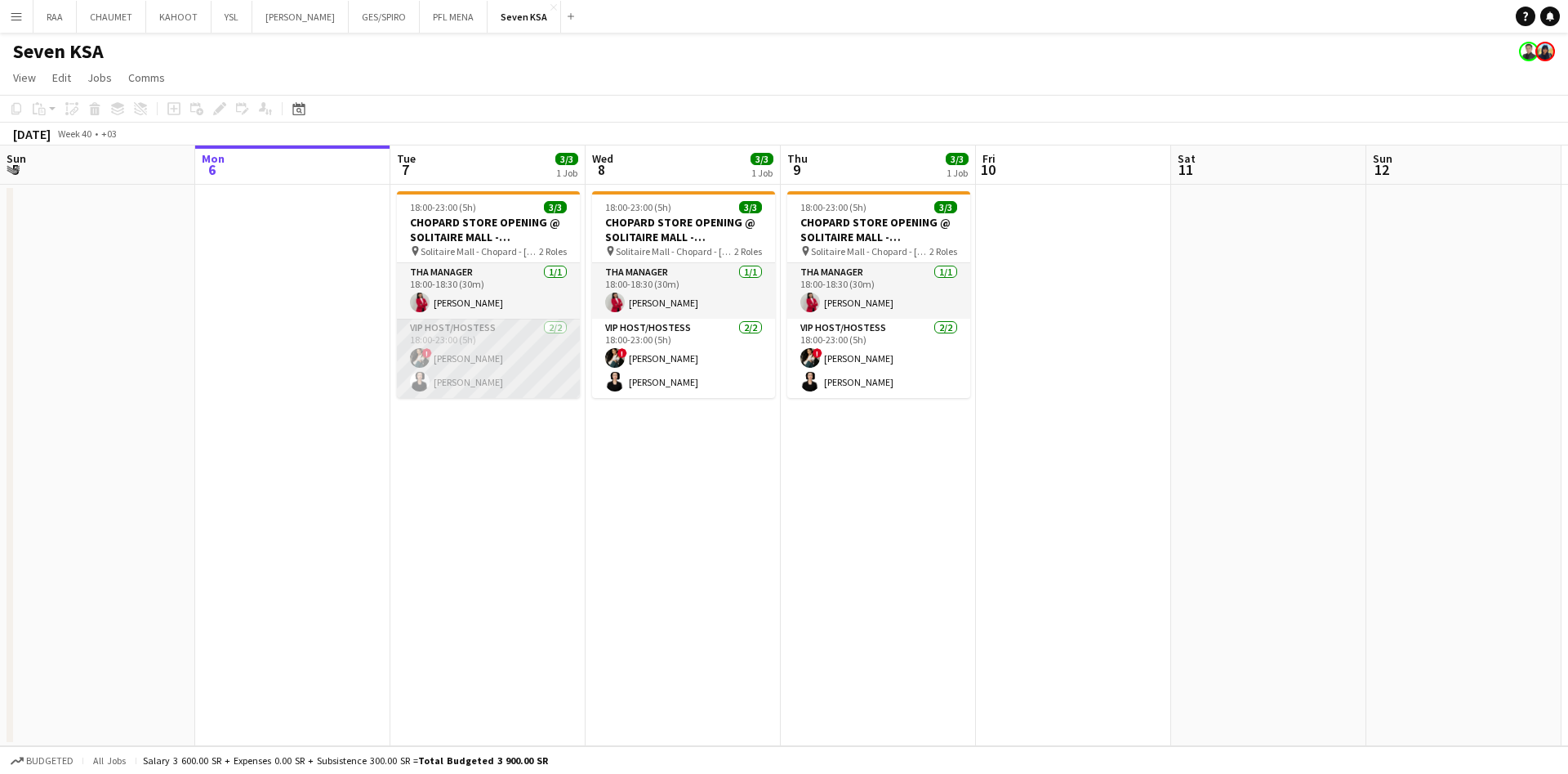
click at [478, 330] on app-card-role "VIP Host/Hostess [DATE] 18:00-23:00 (5h) ! Viktoriia Buznitska [PERSON_NAME]" at bounding box center [488, 359] width 183 height 79
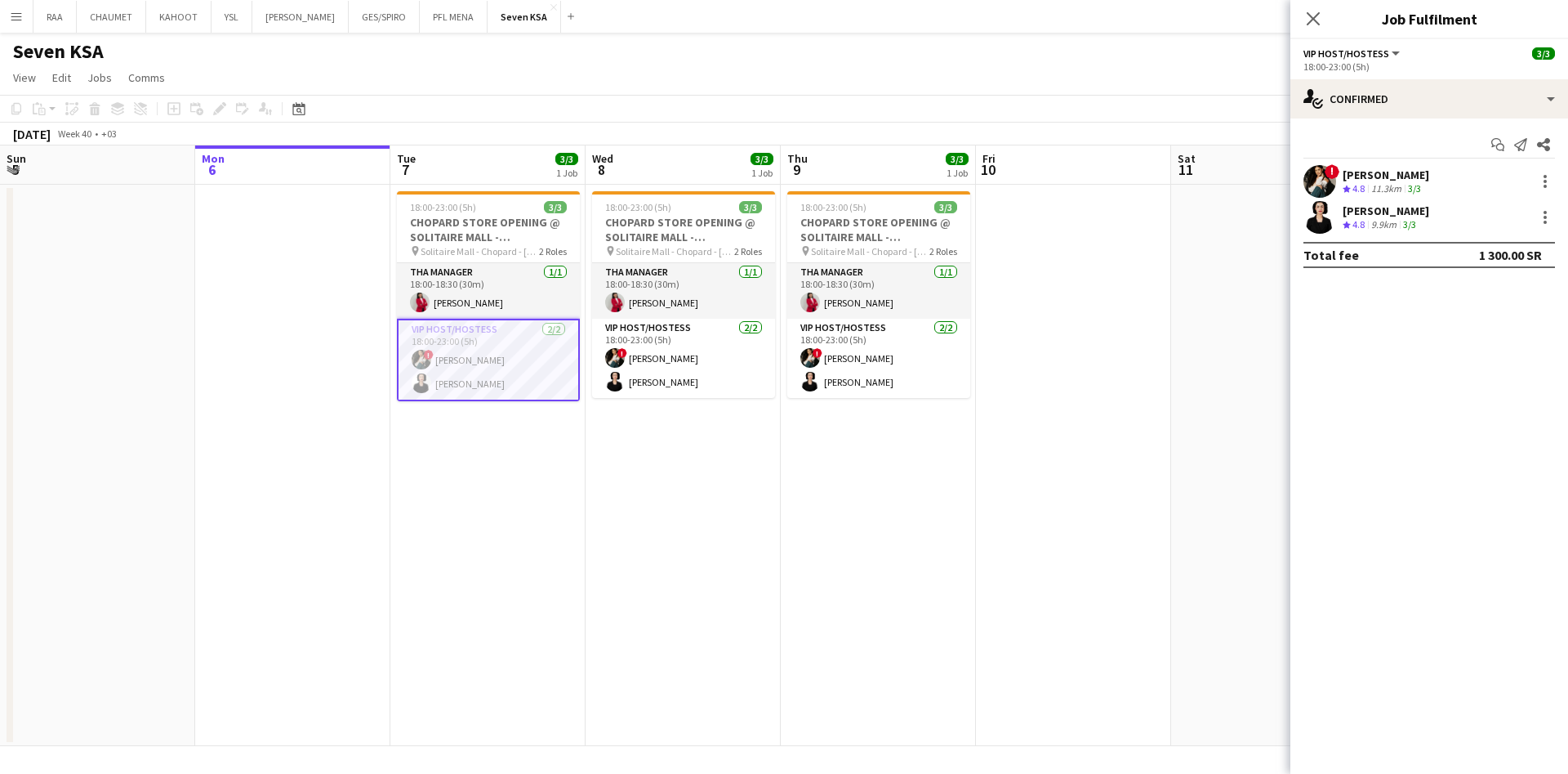
click at [1452, 119] on div "Start chat Send notification Share ! Viktoriia Buznitska Crew rating 4.8 11.3km…" at bounding box center [1429, 200] width 278 height 163
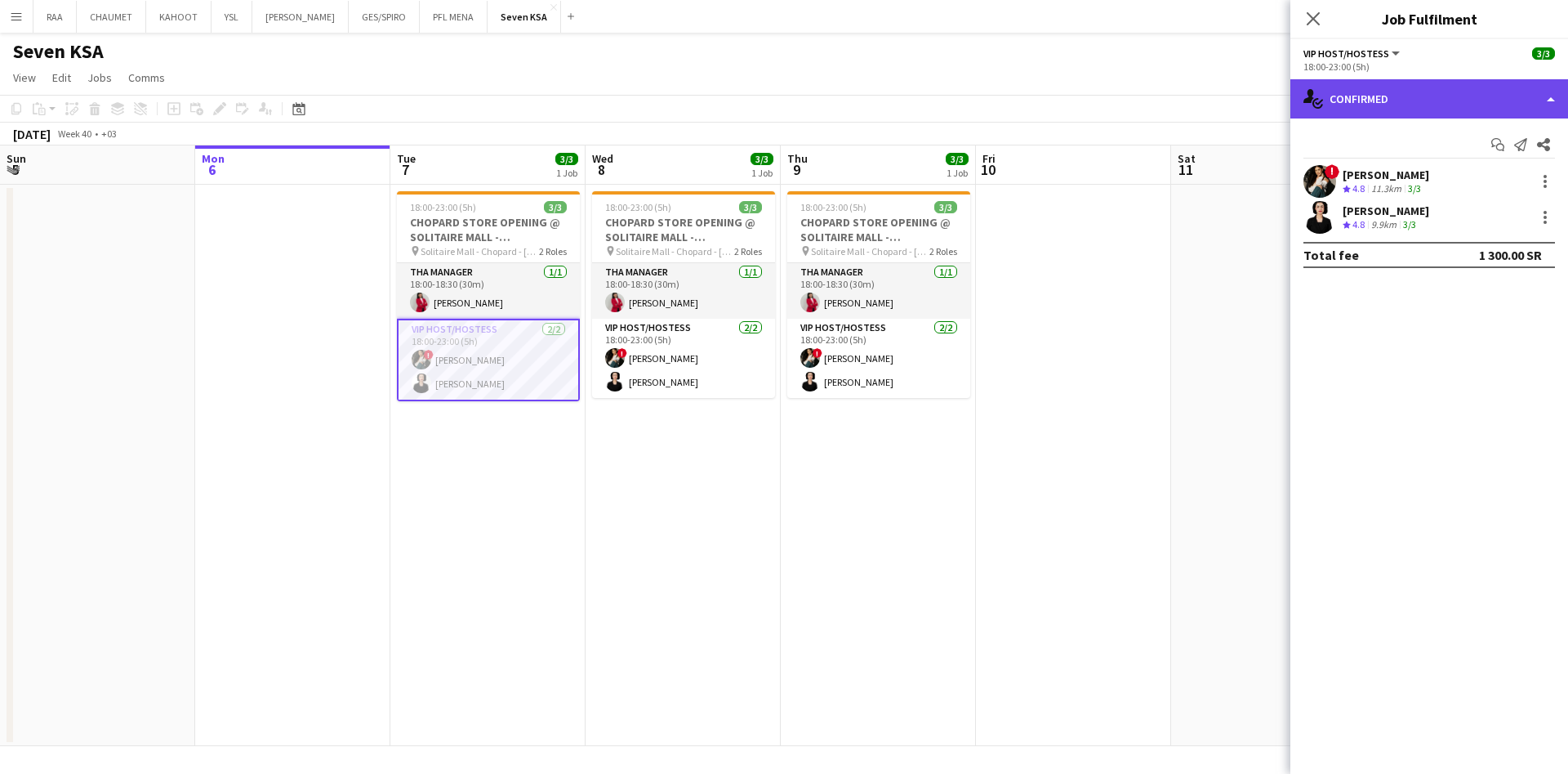
click at [1451, 114] on div "single-neutral-actions-check-2 Confirmed" at bounding box center [1429, 99] width 278 height 40
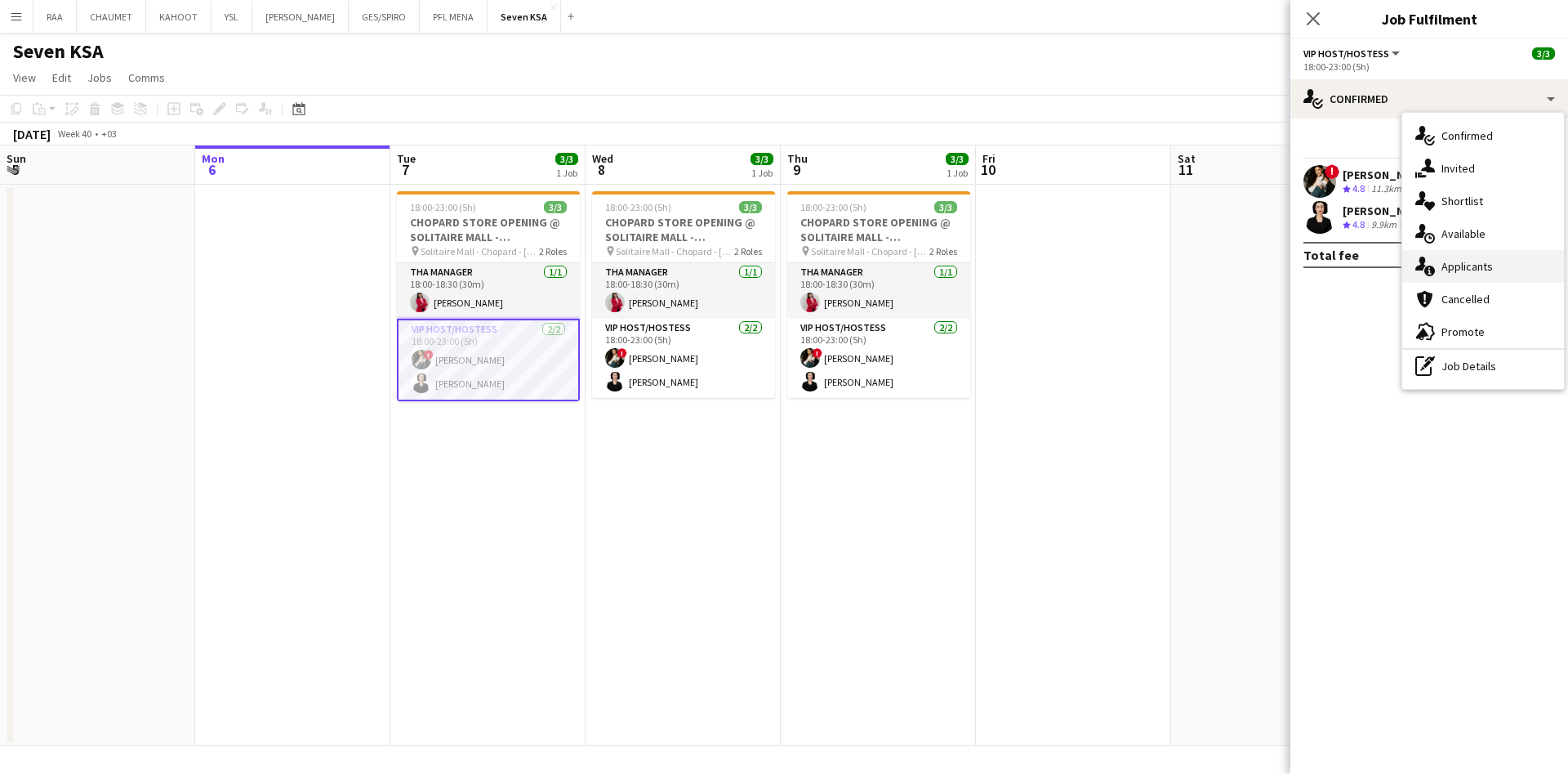
click at [1511, 257] on div "single-neutral-actions-information Applicants" at bounding box center [1483, 267] width 162 height 33
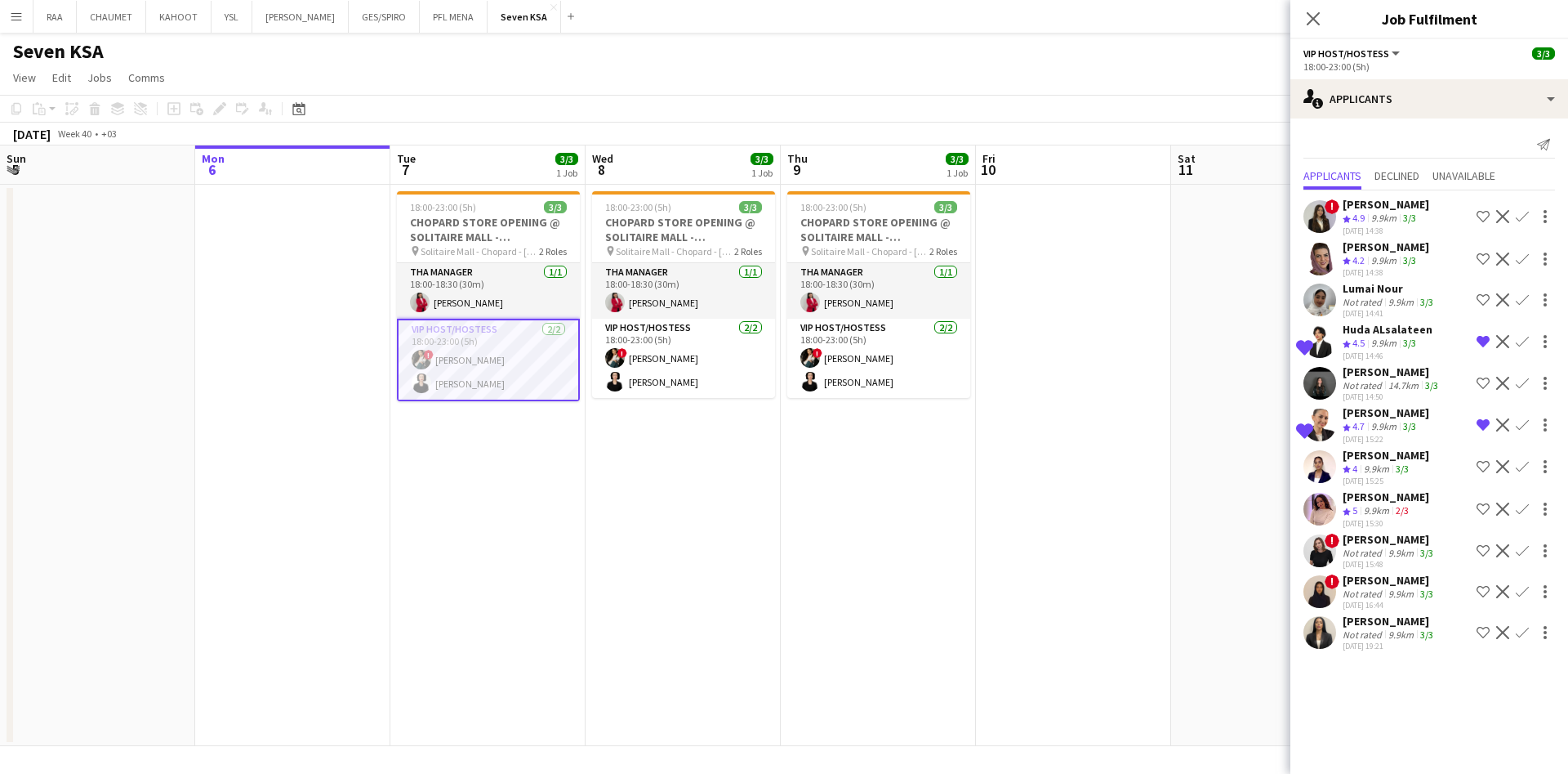
click at [1400, 257] on div "9.9km" at bounding box center [1383, 261] width 32 height 14
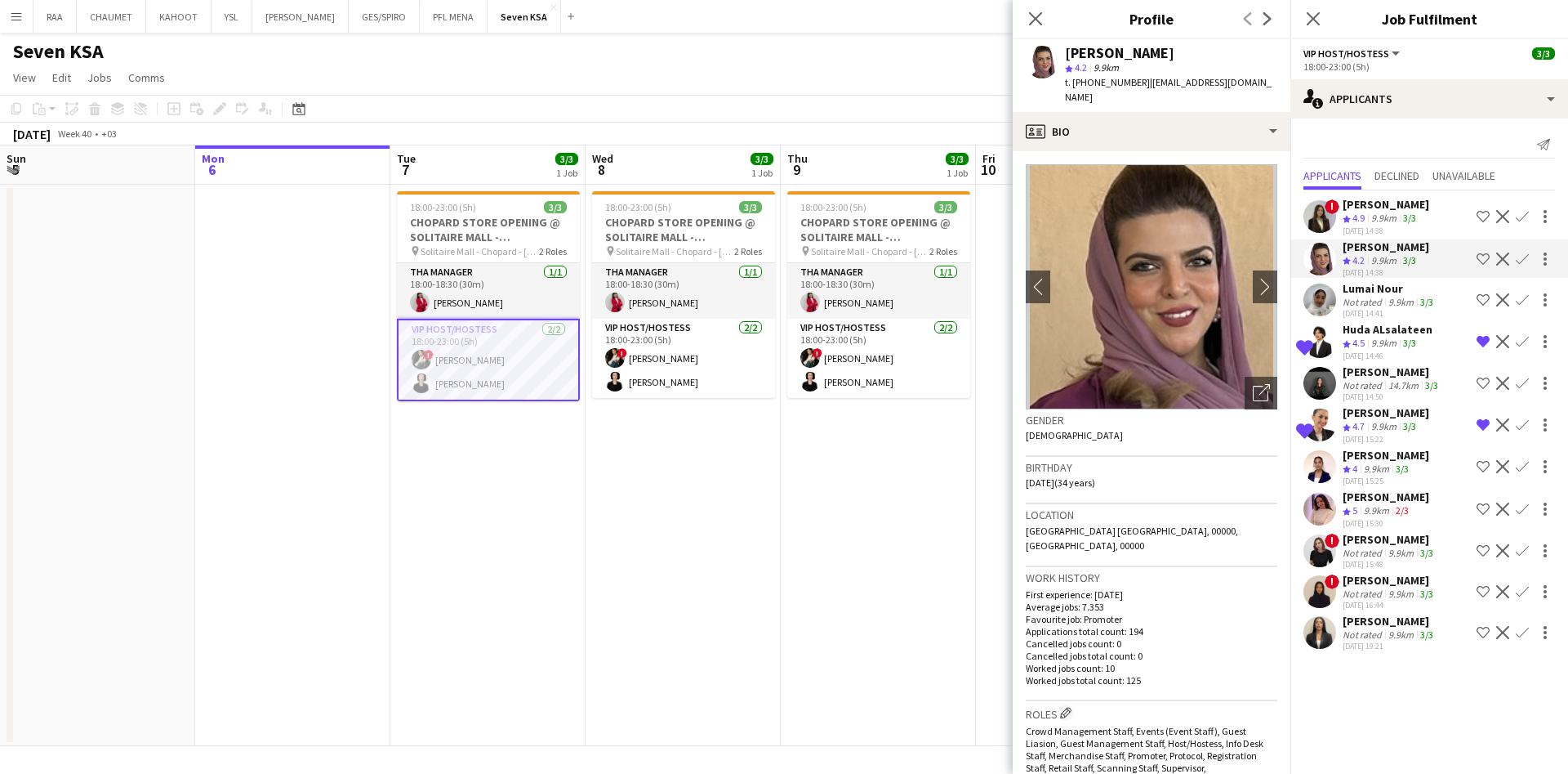
drag, startPoint x: 1388, startPoint y: 470, endPoint x: 1413, endPoint y: 471, distance: 25.0
drag, startPoint x: 1413, startPoint y: 471, endPoint x: 1398, endPoint y: 639, distance: 168.7
click at [1398, 639] on div "9.9km" at bounding box center [1400, 635] width 32 height 12
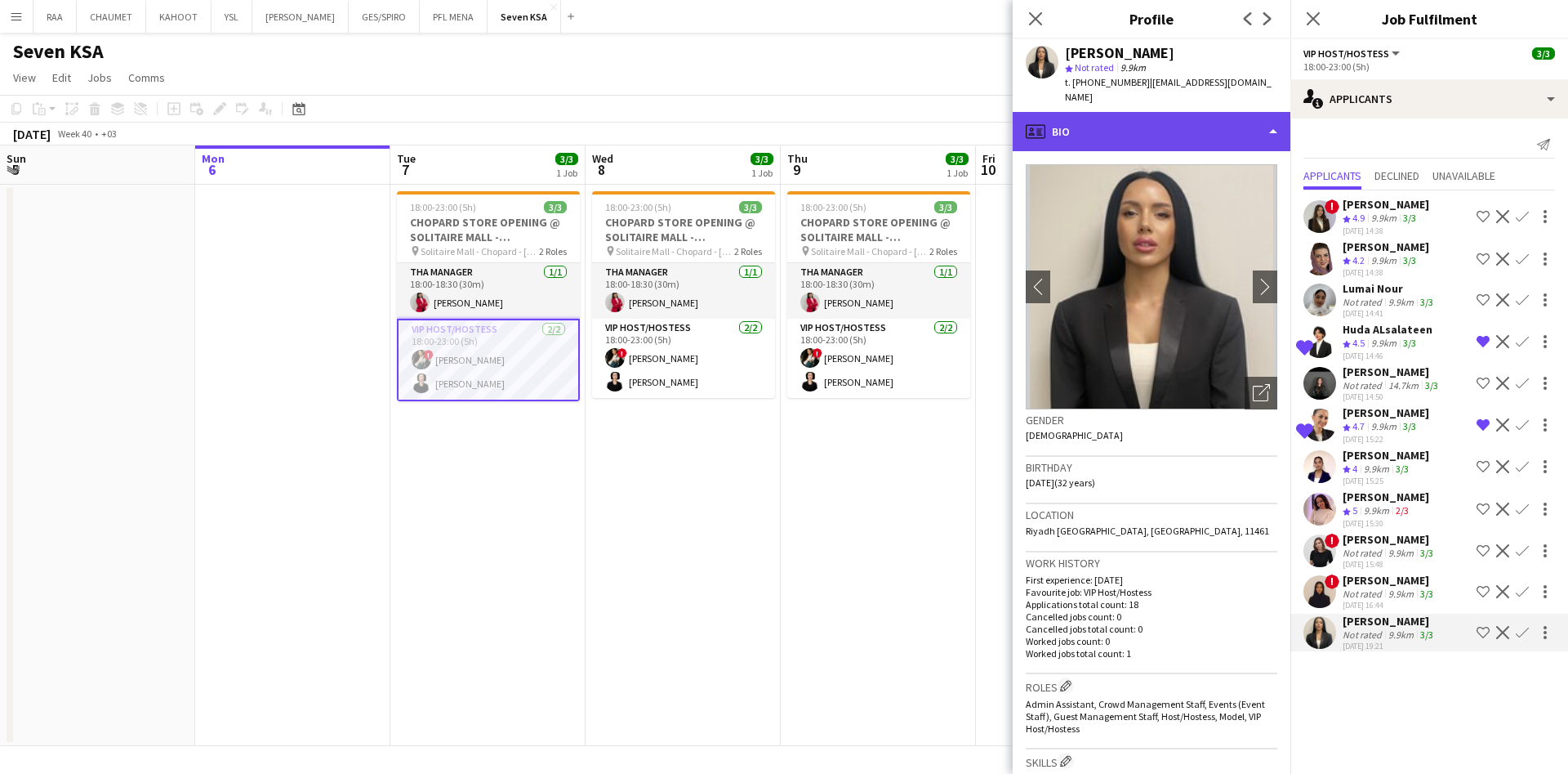
click at [1219, 123] on div "profile Bio" at bounding box center [1151, 132] width 278 height 40
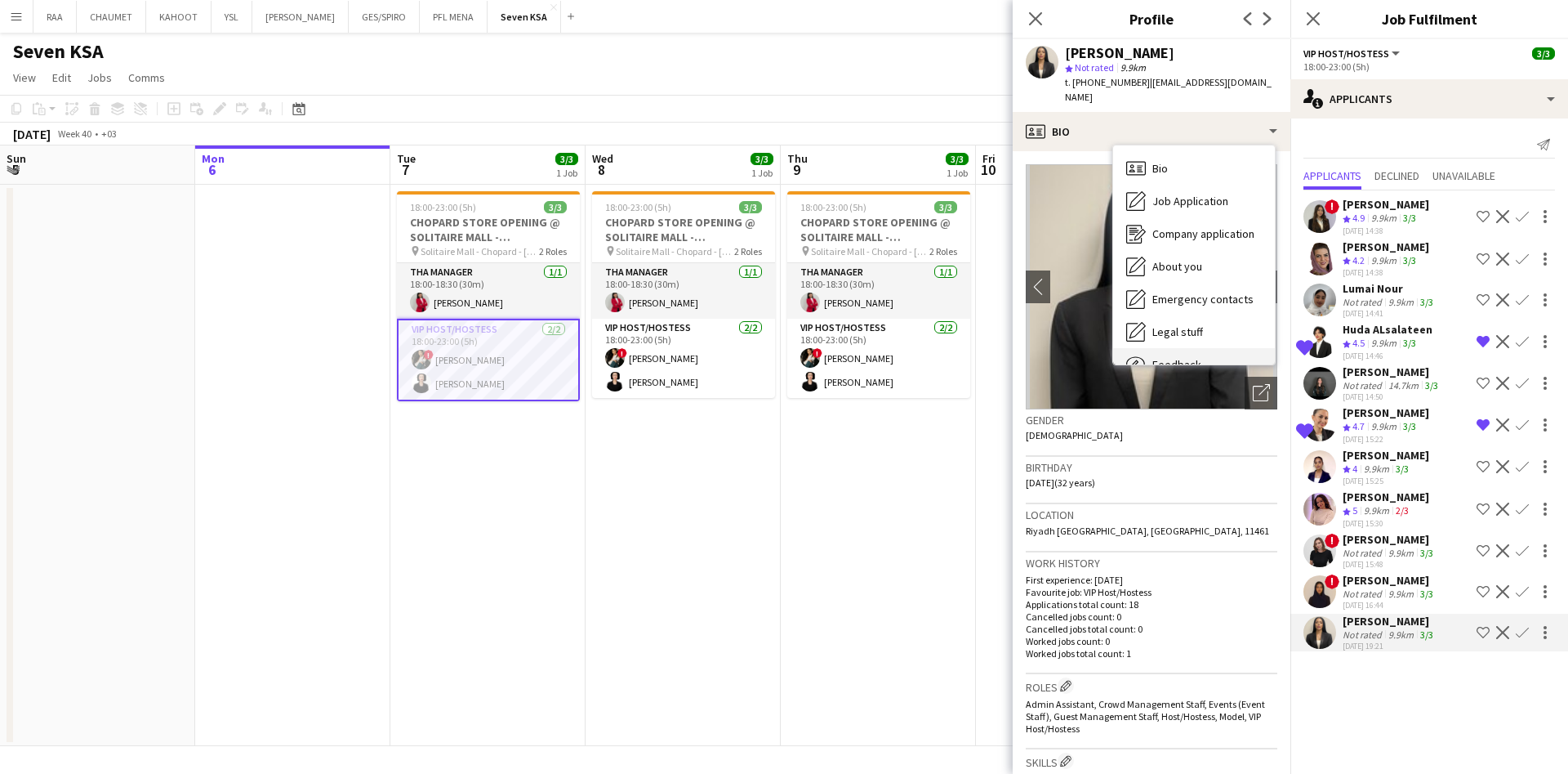
click at [1210, 348] on div "Feedback Feedback" at bounding box center [1194, 365] width 162 height 33
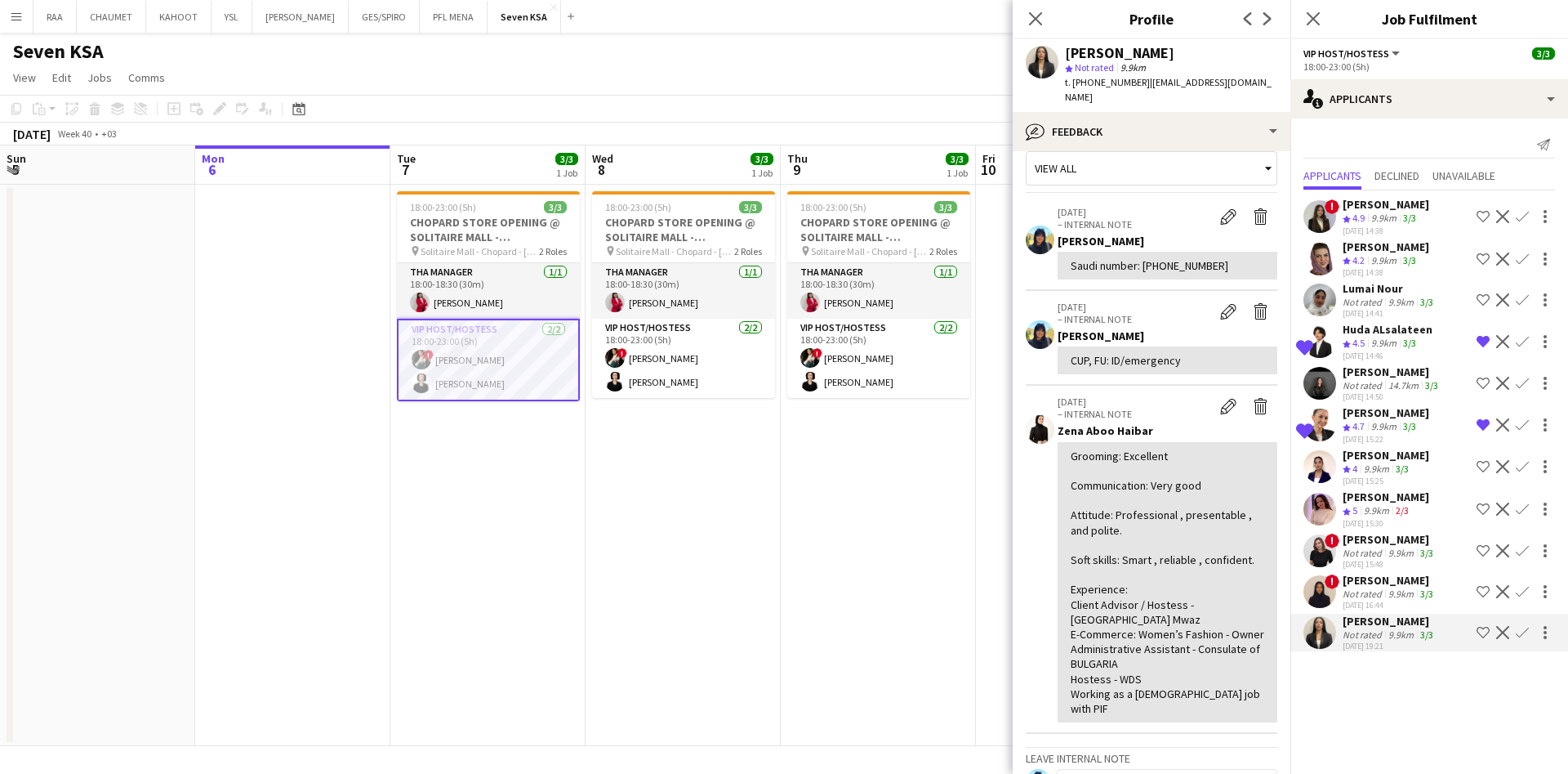
scroll to position [0, 0]
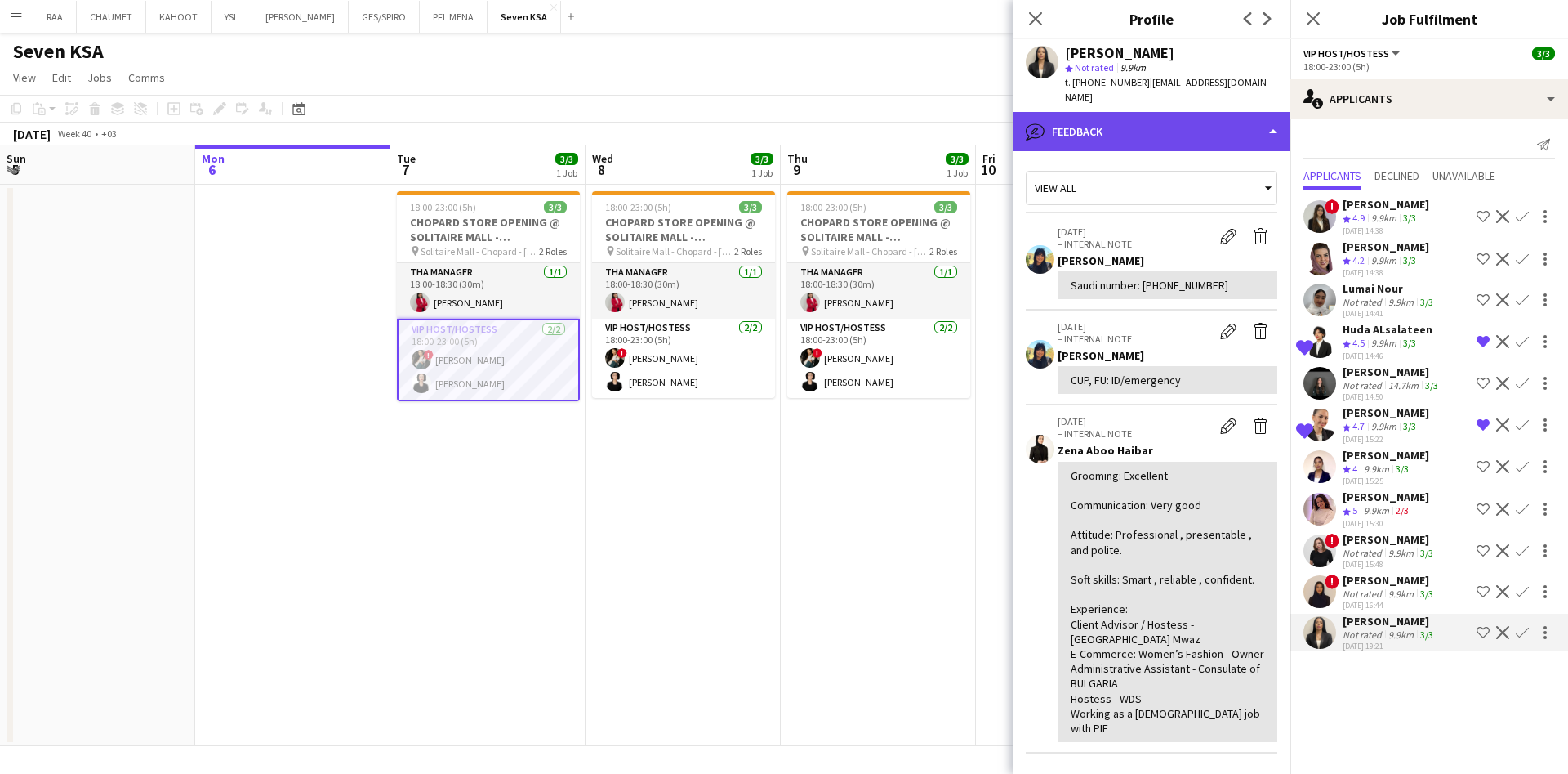
click at [1180, 132] on div "bubble-pencil Feedback" at bounding box center [1151, 132] width 278 height 40
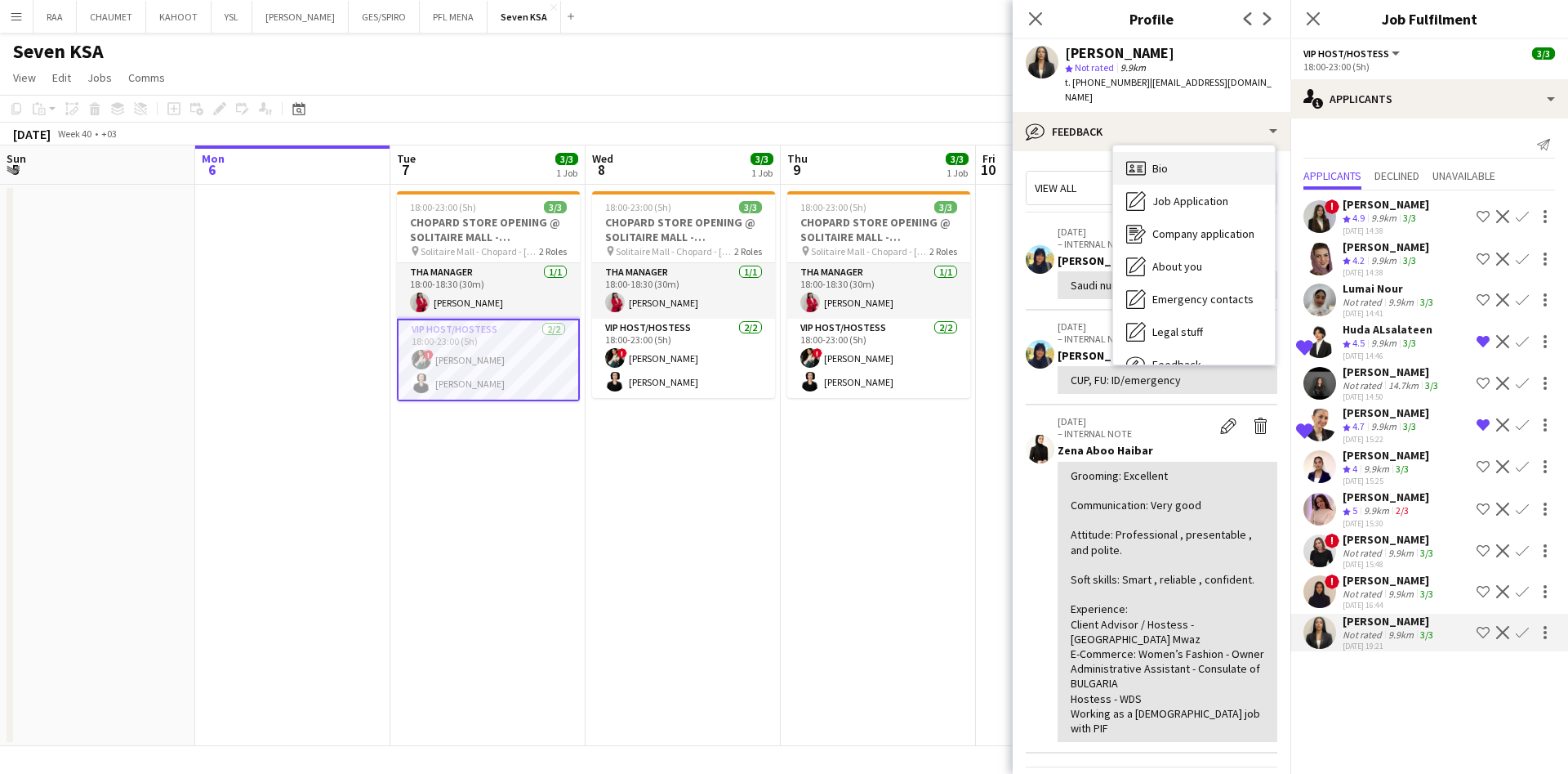
click at [1197, 158] on div "Bio Bio" at bounding box center [1194, 169] width 162 height 33
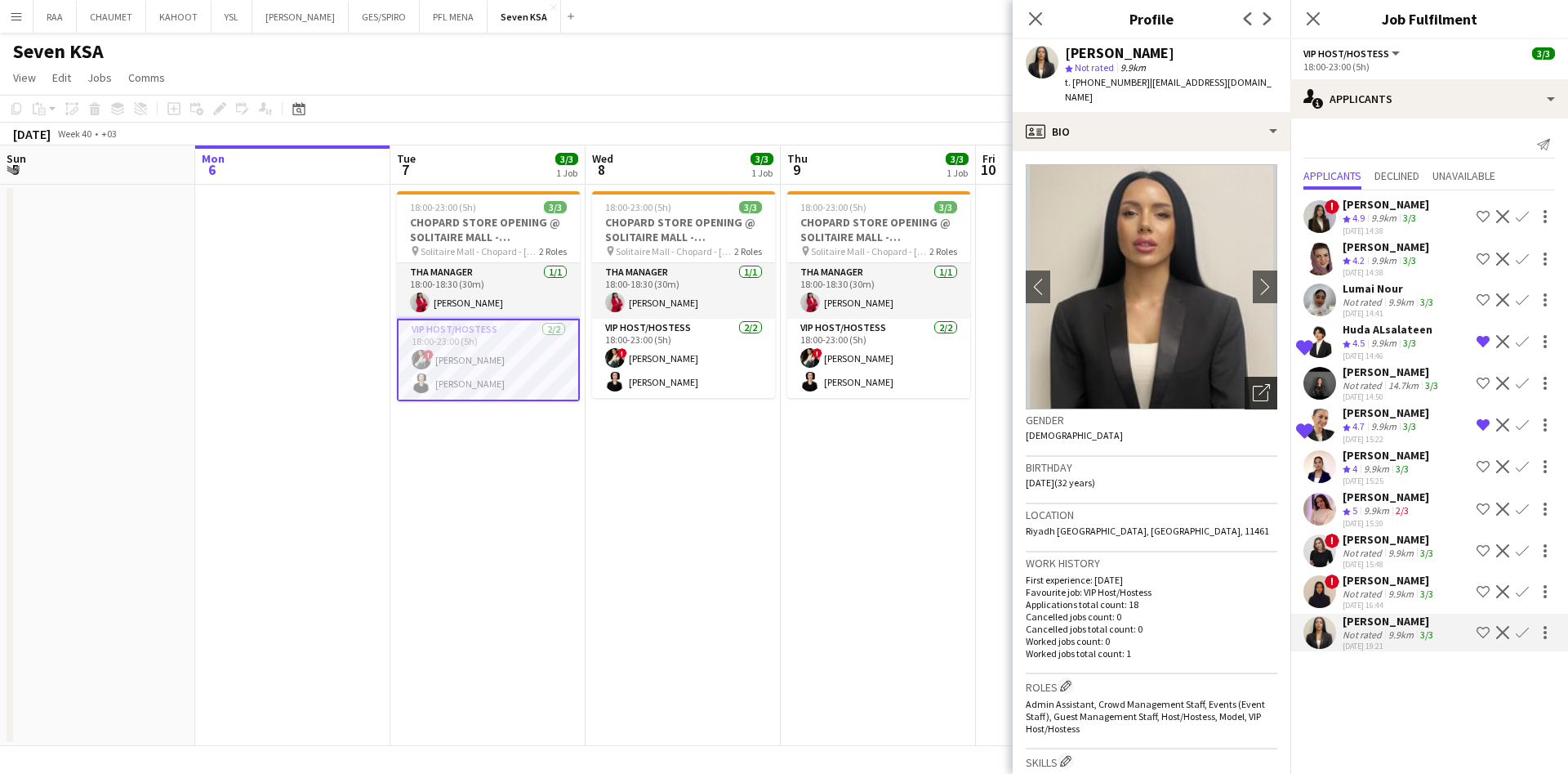
click at [1248, 386] on div "Open photos pop-in" at bounding box center [1261, 393] width 33 height 33
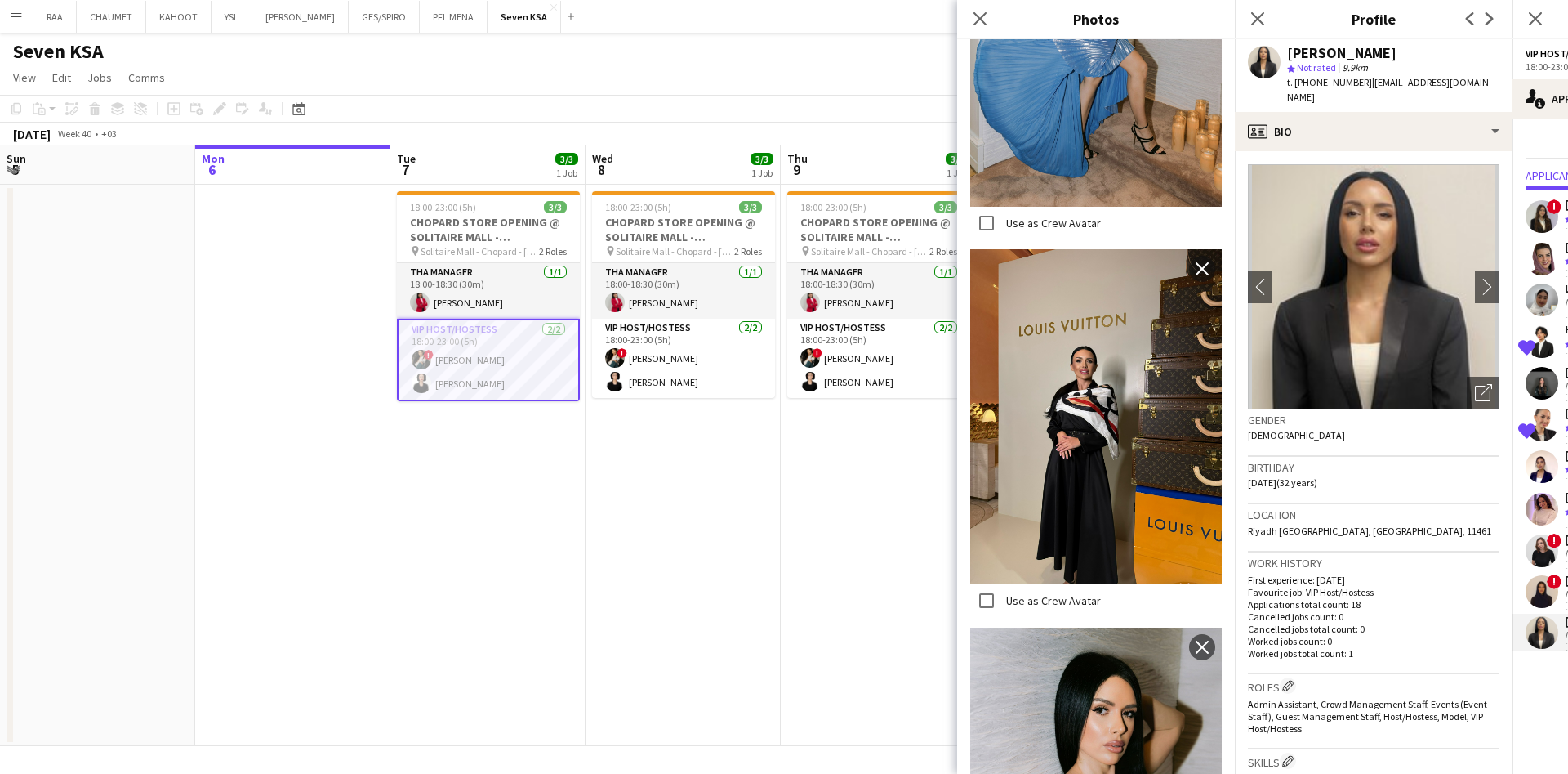
scroll to position [1337, 0]
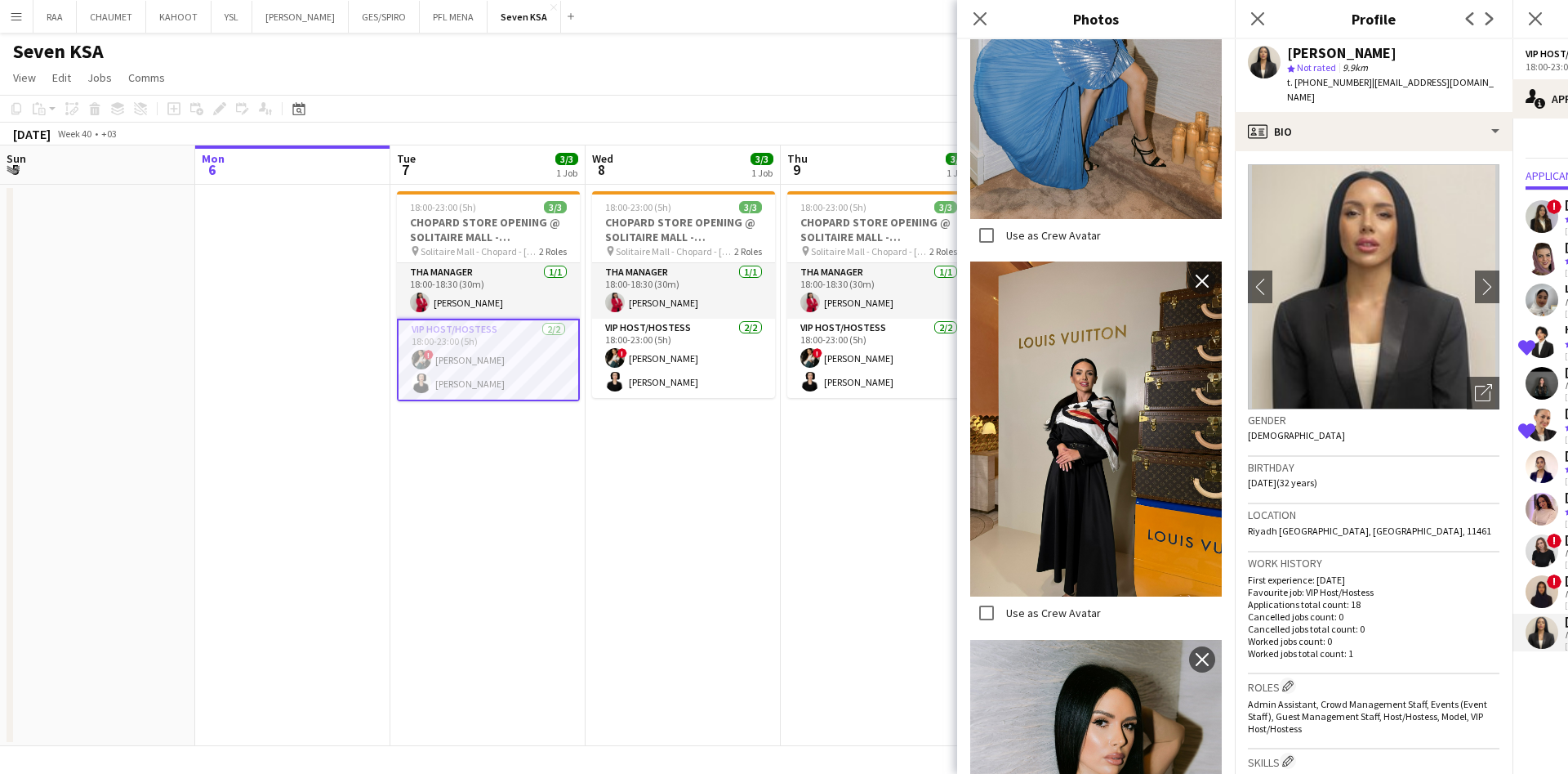
click at [1330, 79] on span "t. [PHONE_NUMBER]" at bounding box center [1329, 82] width 85 height 12
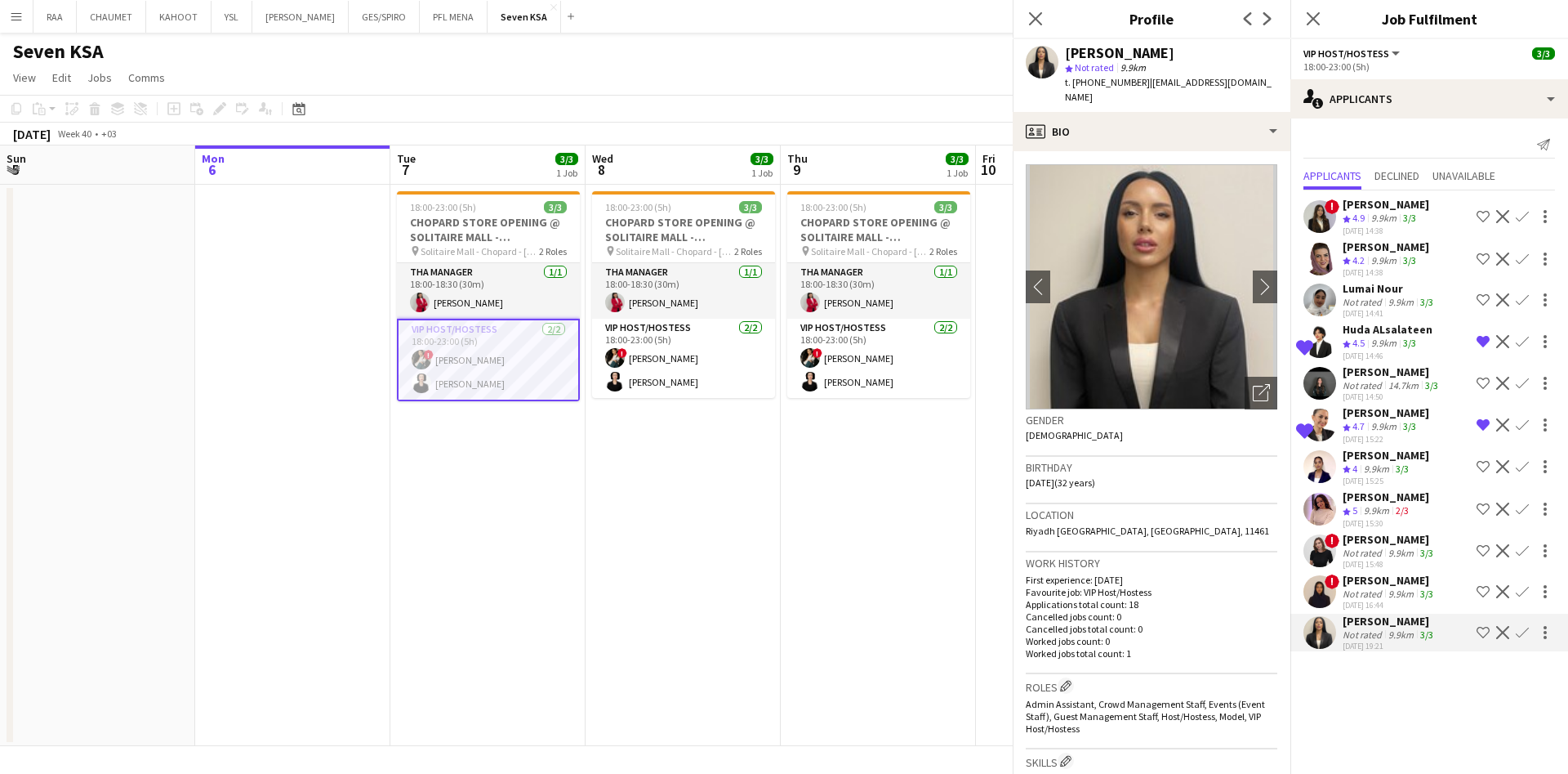
click at [1277, 79] on div "t. [PHONE_NUMBER] | [EMAIL_ADDRESS][DOMAIN_NAME]" at bounding box center [1171, 89] width 212 height 29
click at [1385, 508] on div "9.9km" at bounding box center [1376, 511] width 32 height 14
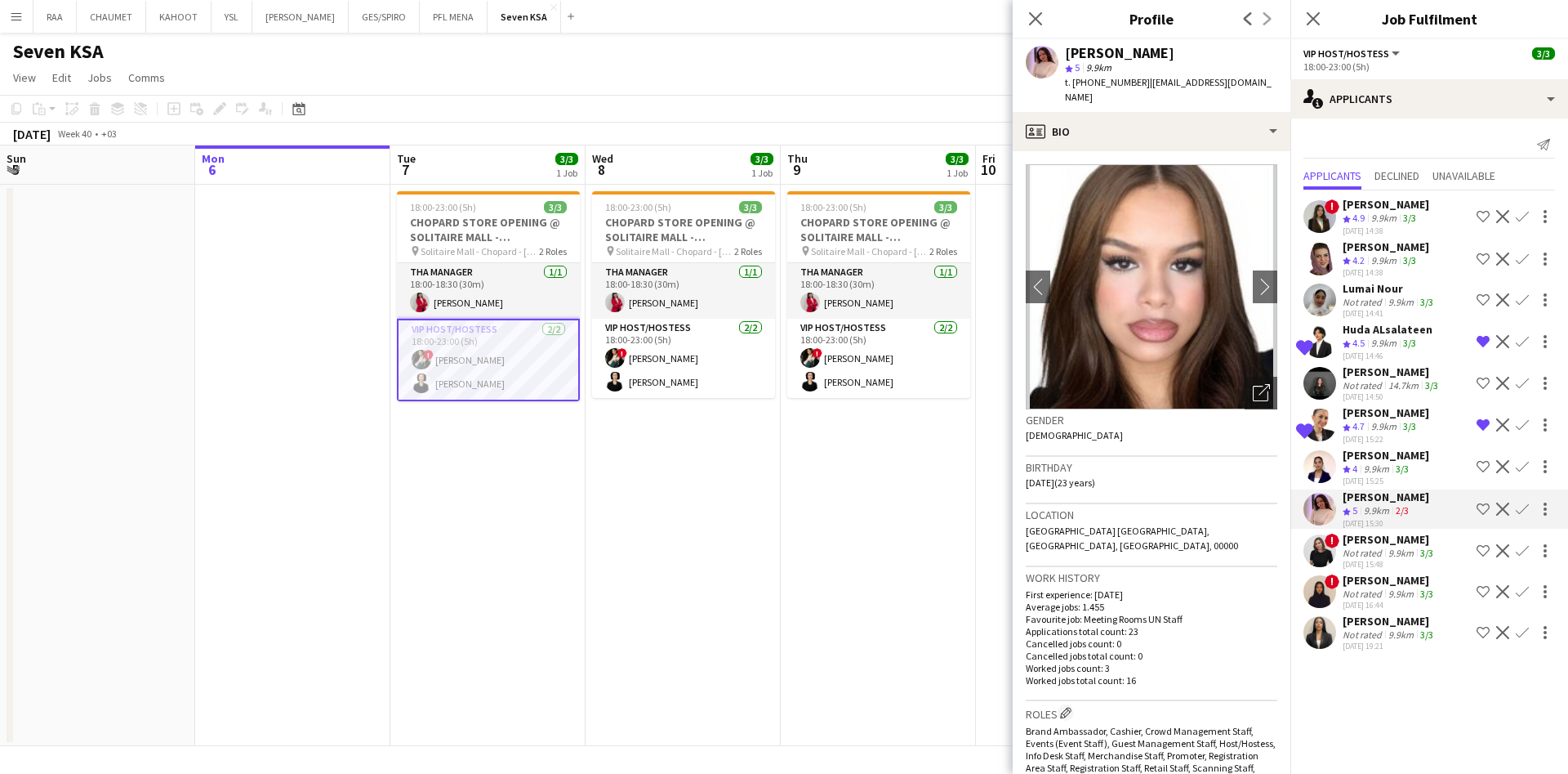
click at [1386, 375] on div "[PERSON_NAME]" at bounding box center [1392, 372] width 99 height 15
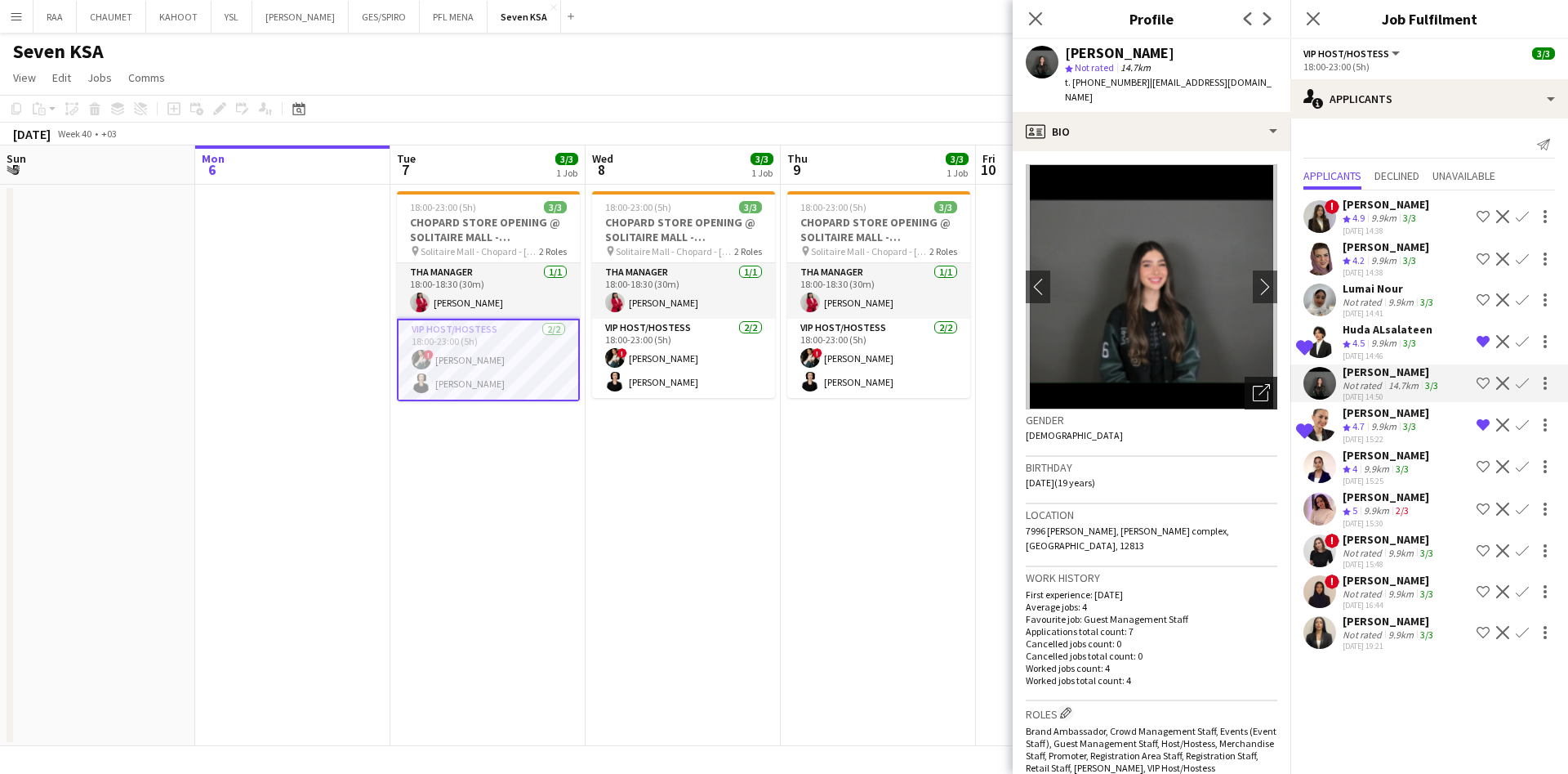
click at [1253, 385] on icon at bounding box center [1260, 393] width 15 height 15
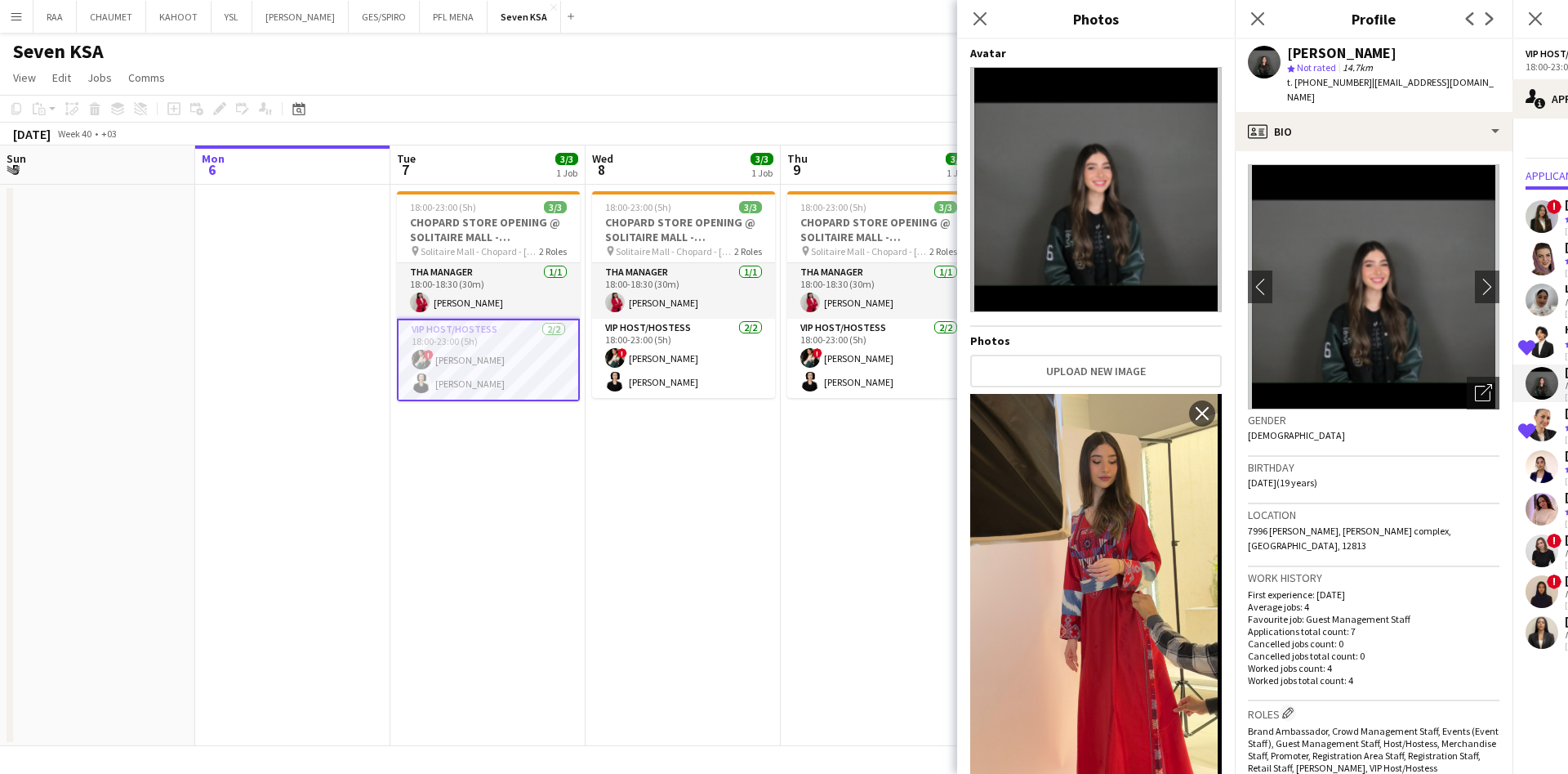
scroll to position [393, 0]
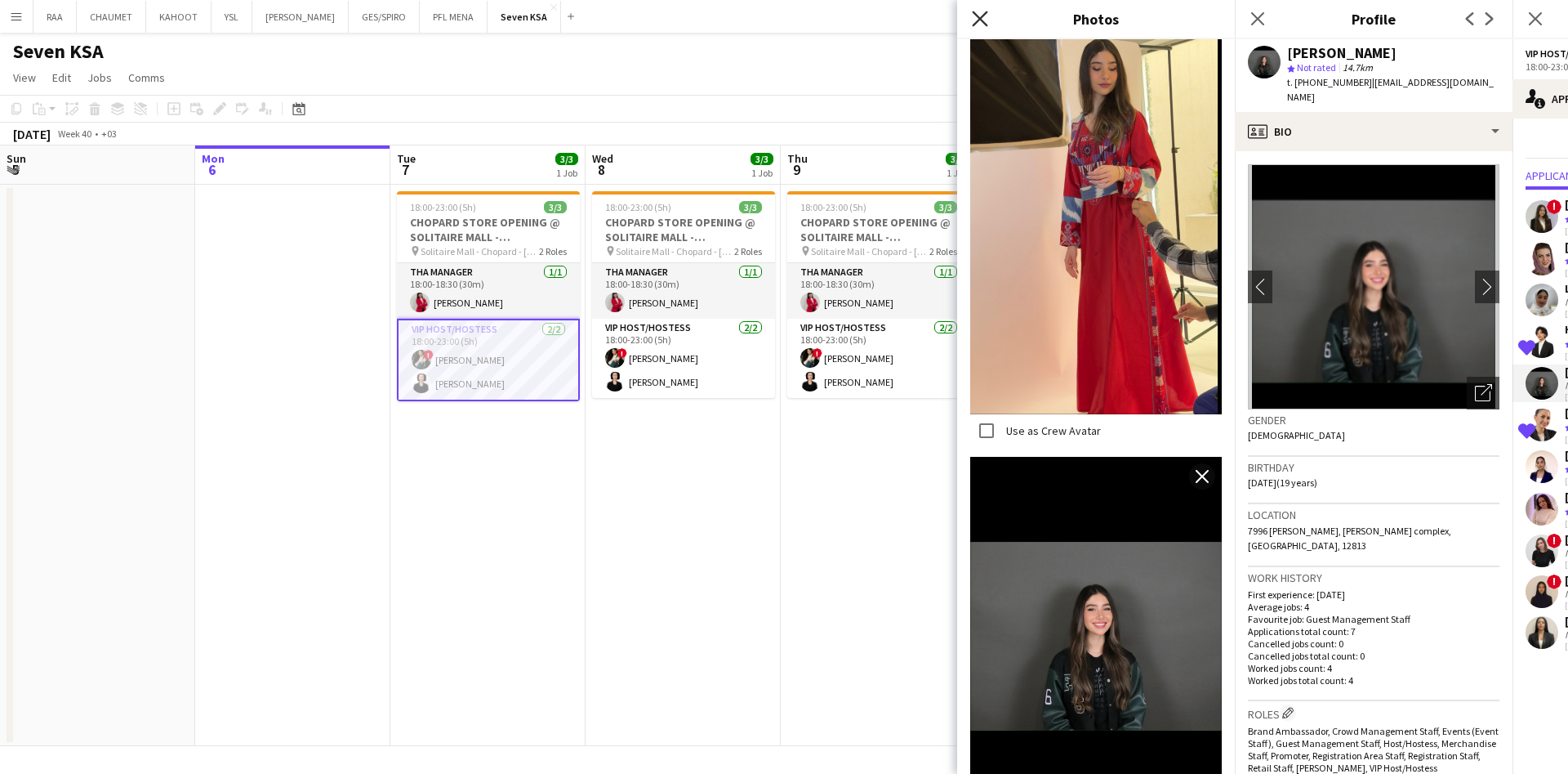
click at [982, 22] on icon at bounding box center [980, 18] width 15 height 15
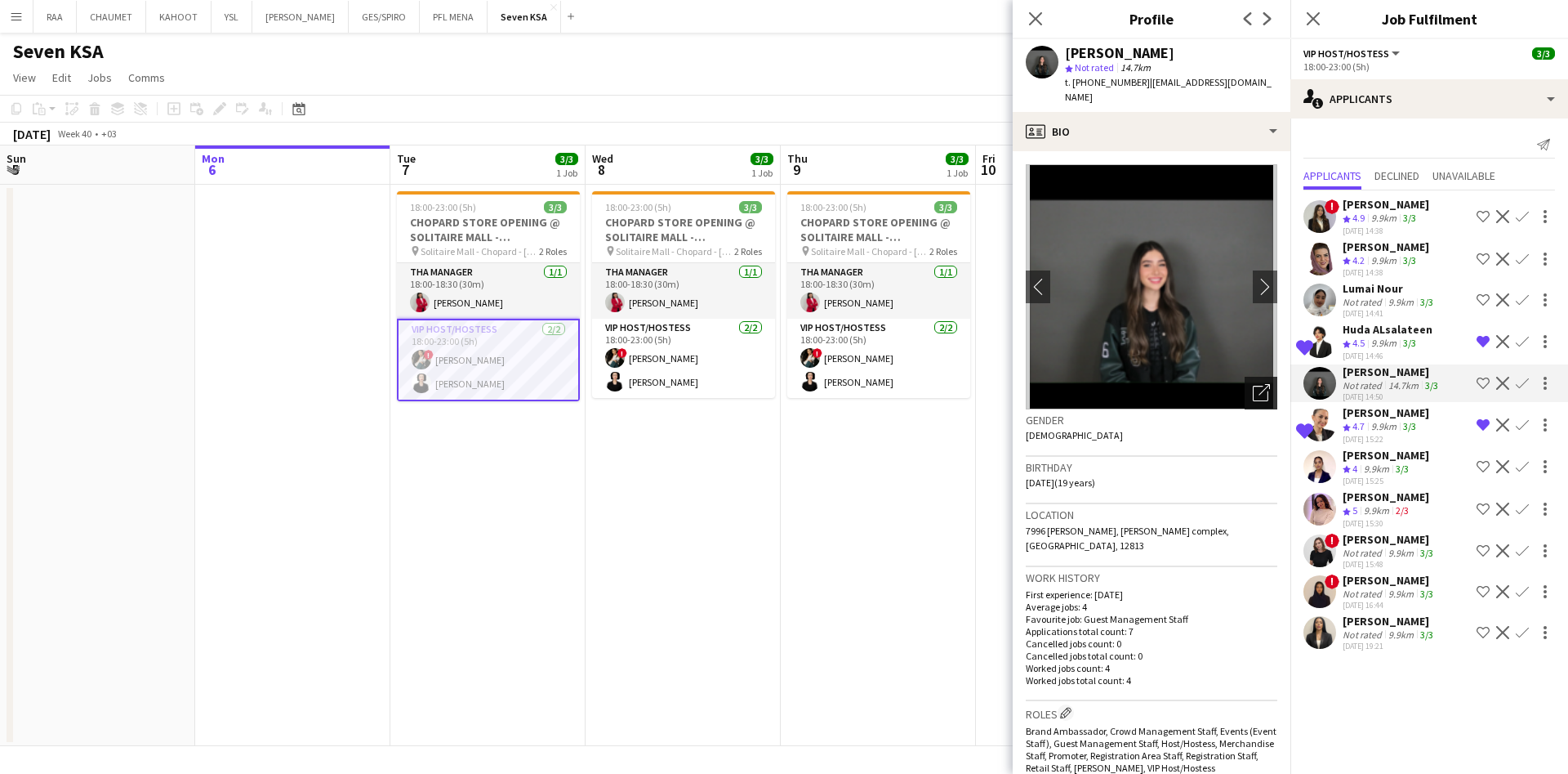
click at [1253, 384] on icon "Open photos pop-in" at bounding box center [1261, 393] width 17 height 17
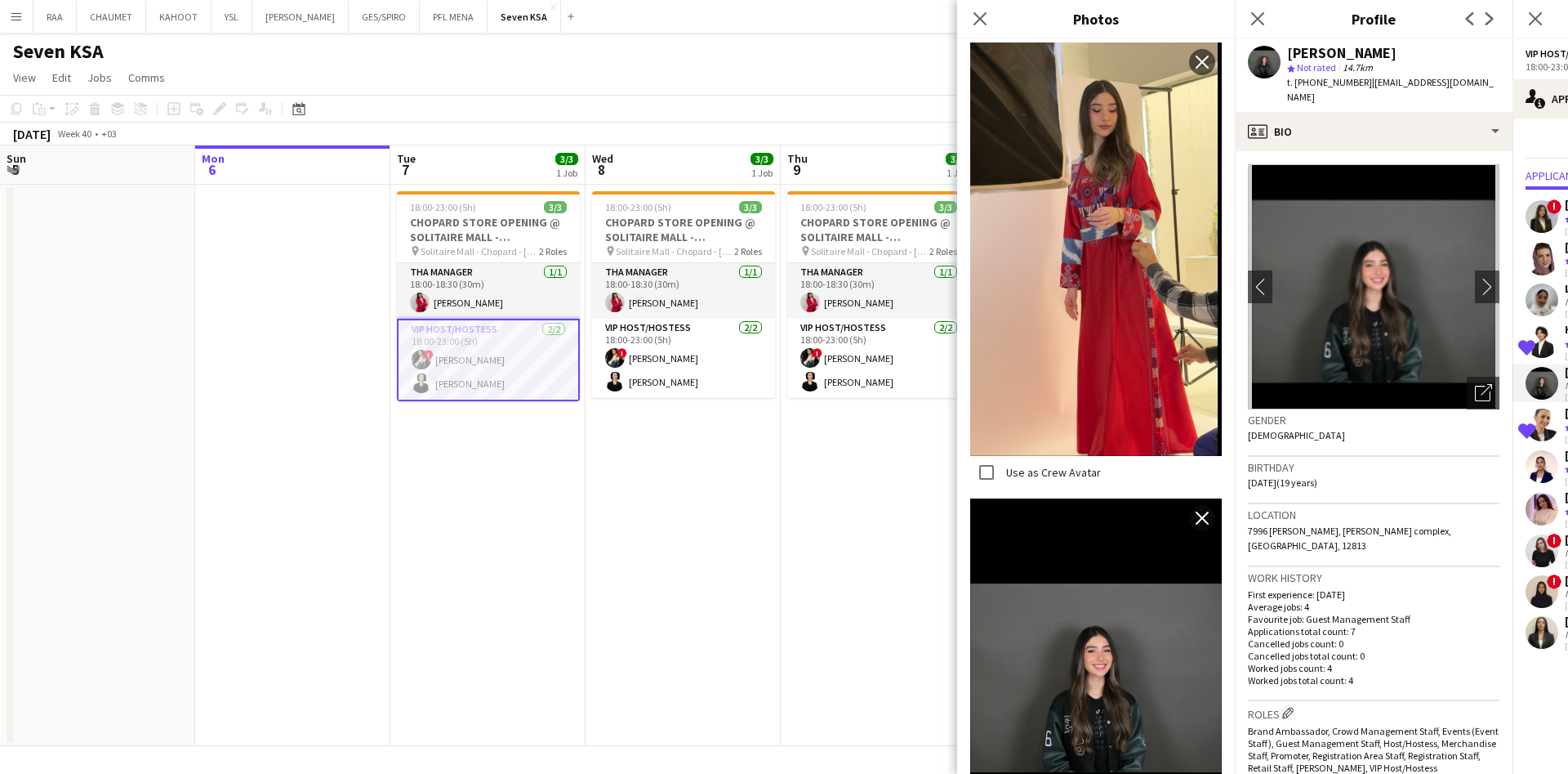
scroll to position [351, 0]
click at [163, 22] on button "KAHOOT Close" at bounding box center [179, 16] width 65 height 32
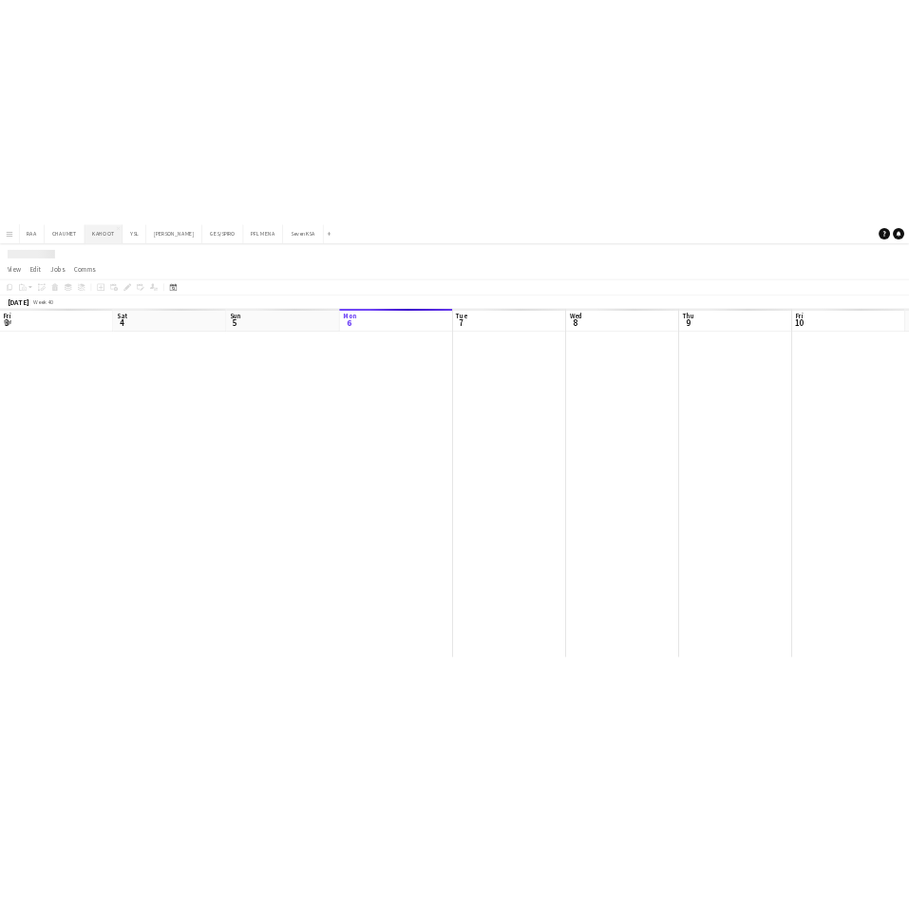
scroll to position [0, 454]
